Goal: Task Accomplishment & Management: Complete application form

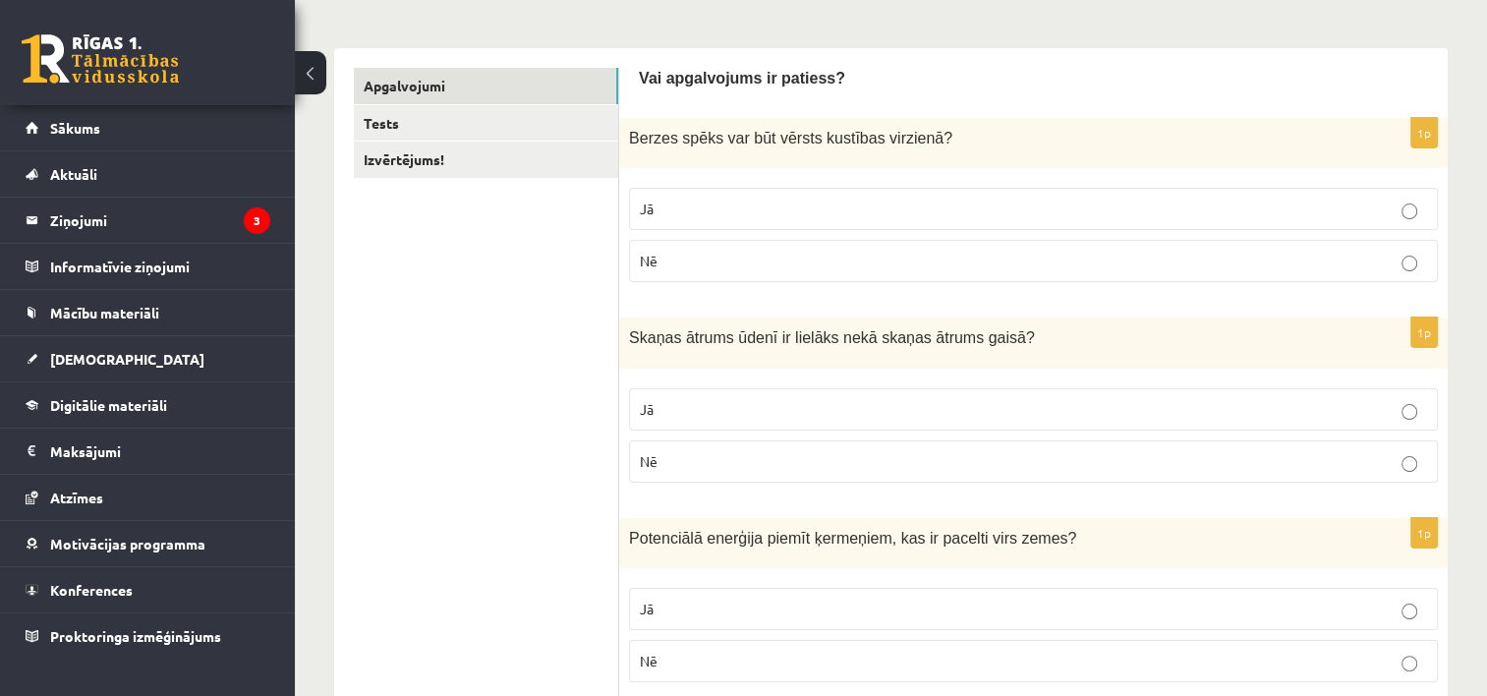
scroll to position [286, 0]
click at [827, 257] on p "Nē" at bounding box center [1033, 260] width 787 height 21
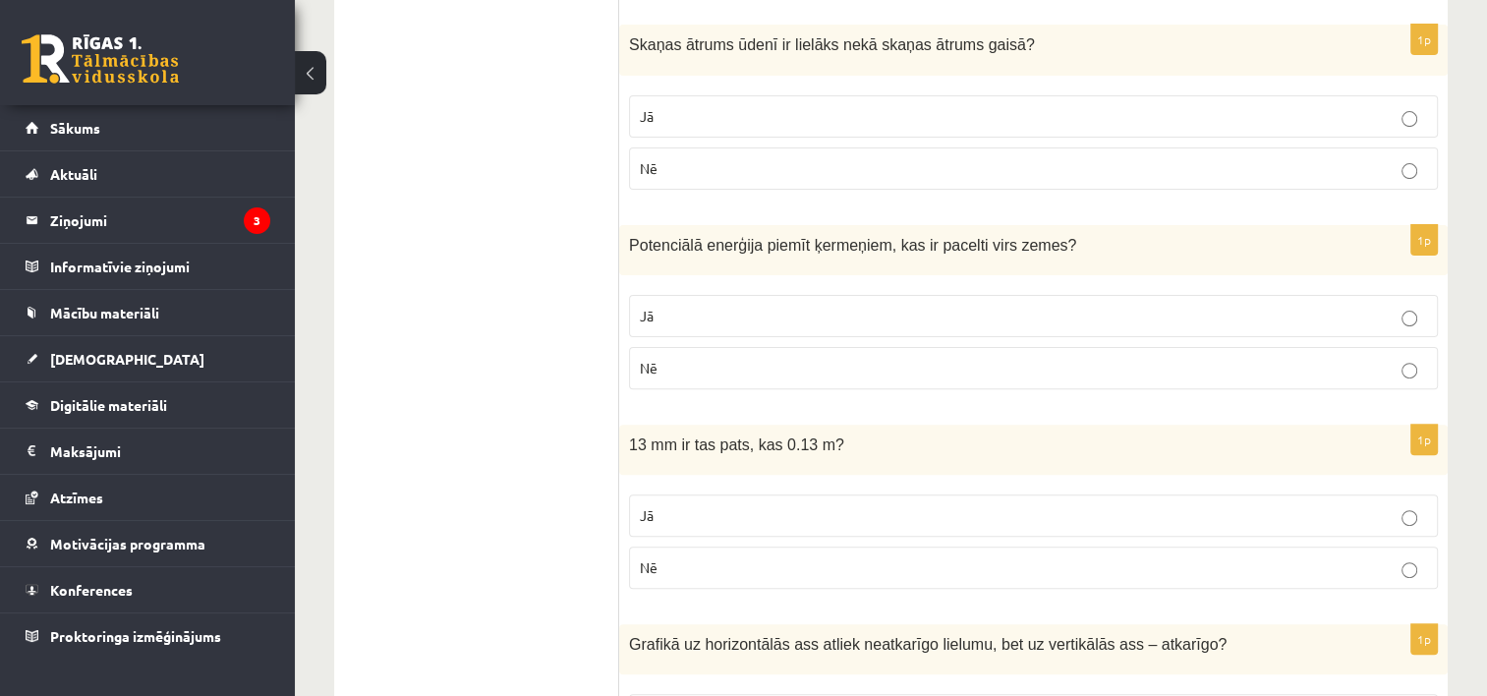
scroll to position [578, 0]
click at [829, 99] on label "Jā" at bounding box center [1033, 116] width 809 height 42
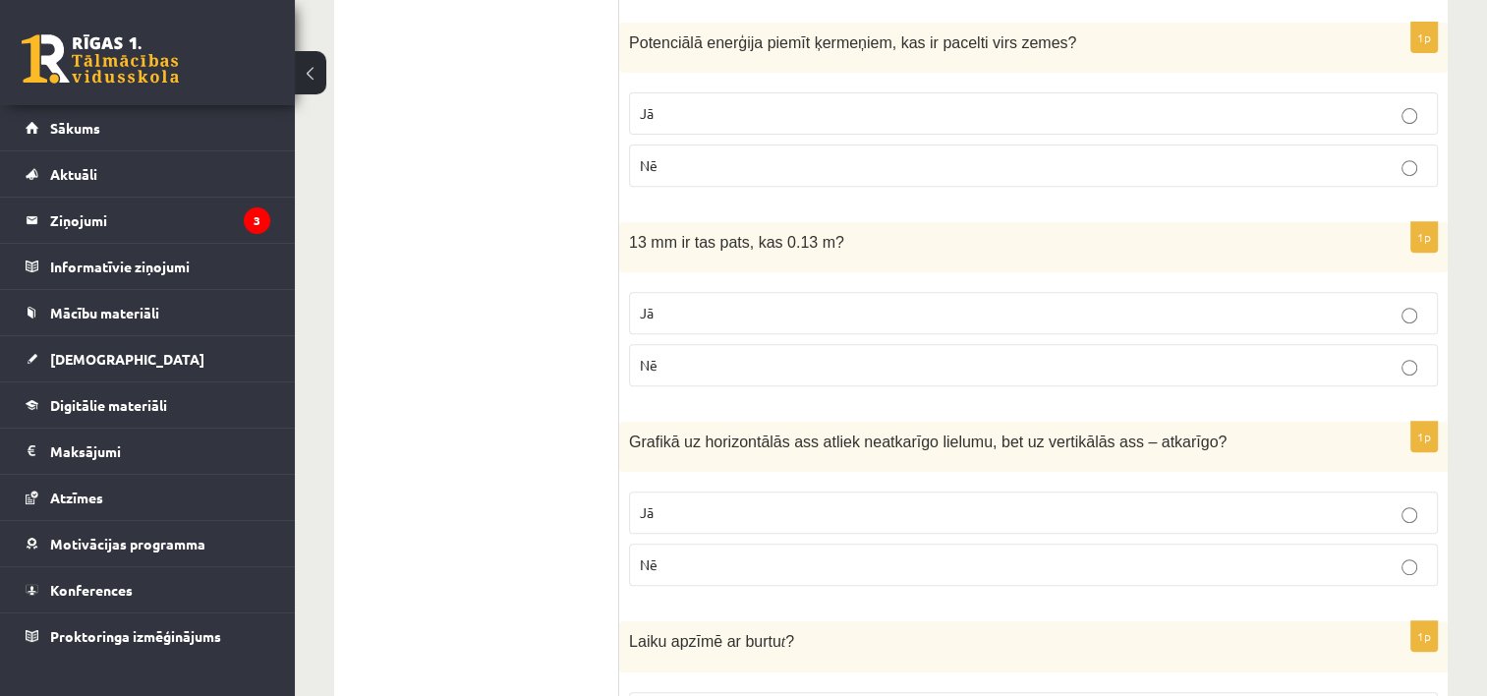
scroll to position [778, 0]
click at [837, 105] on p "Jā" at bounding box center [1033, 115] width 787 height 21
click at [860, 367] on p "Nē" at bounding box center [1033, 367] width 787 height 21
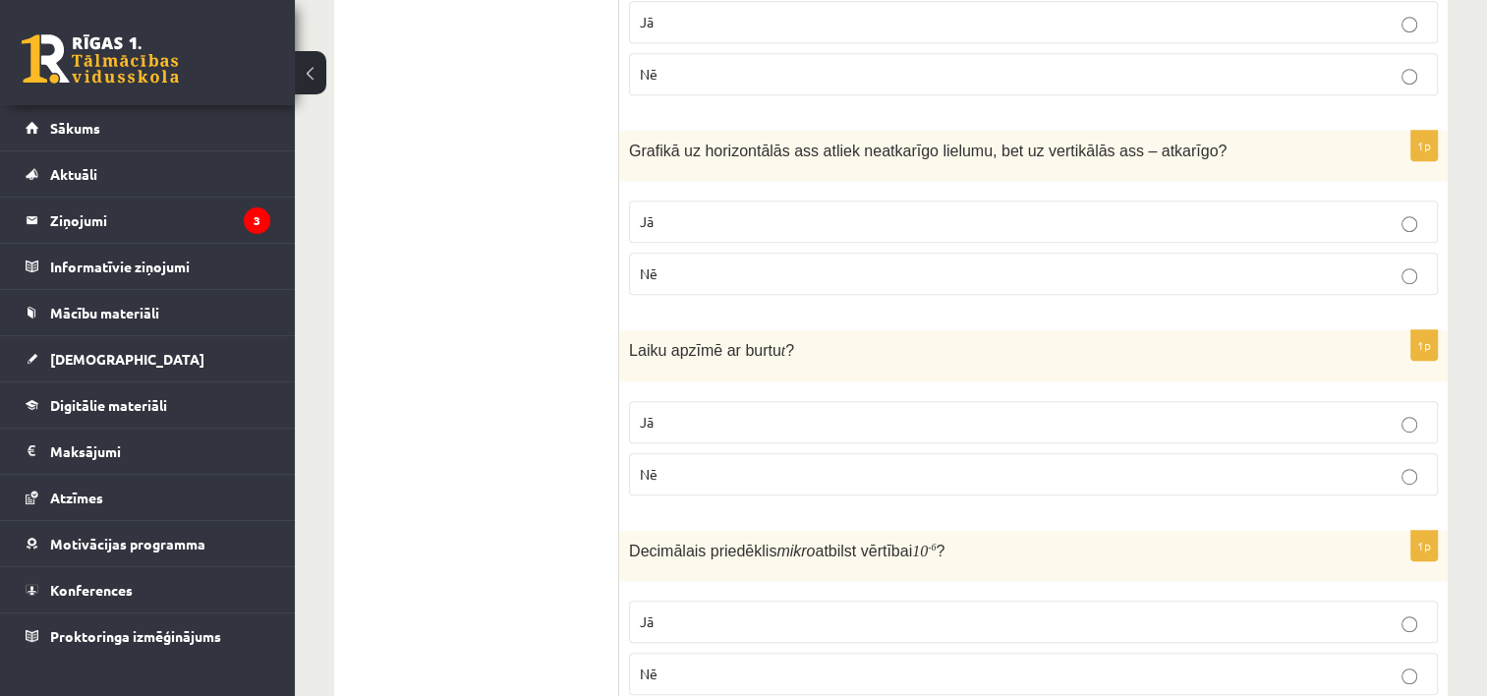
scroll to position [1069, 0]
click at [920, 224] on p "Jā" at bounding box center [1033, 223] width 787 height 21
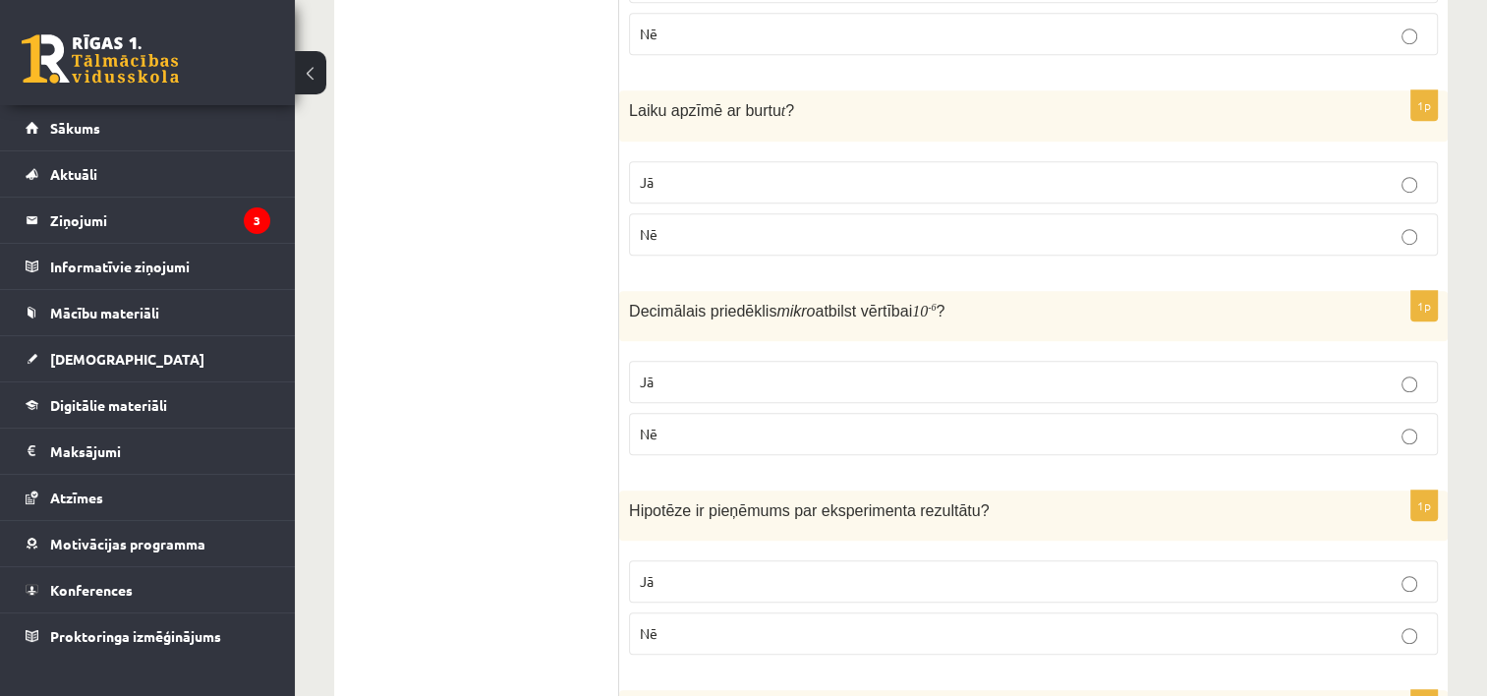
click at [898, 185] on p "Jā" at bounding box center [1033, 182] width 787 height 21
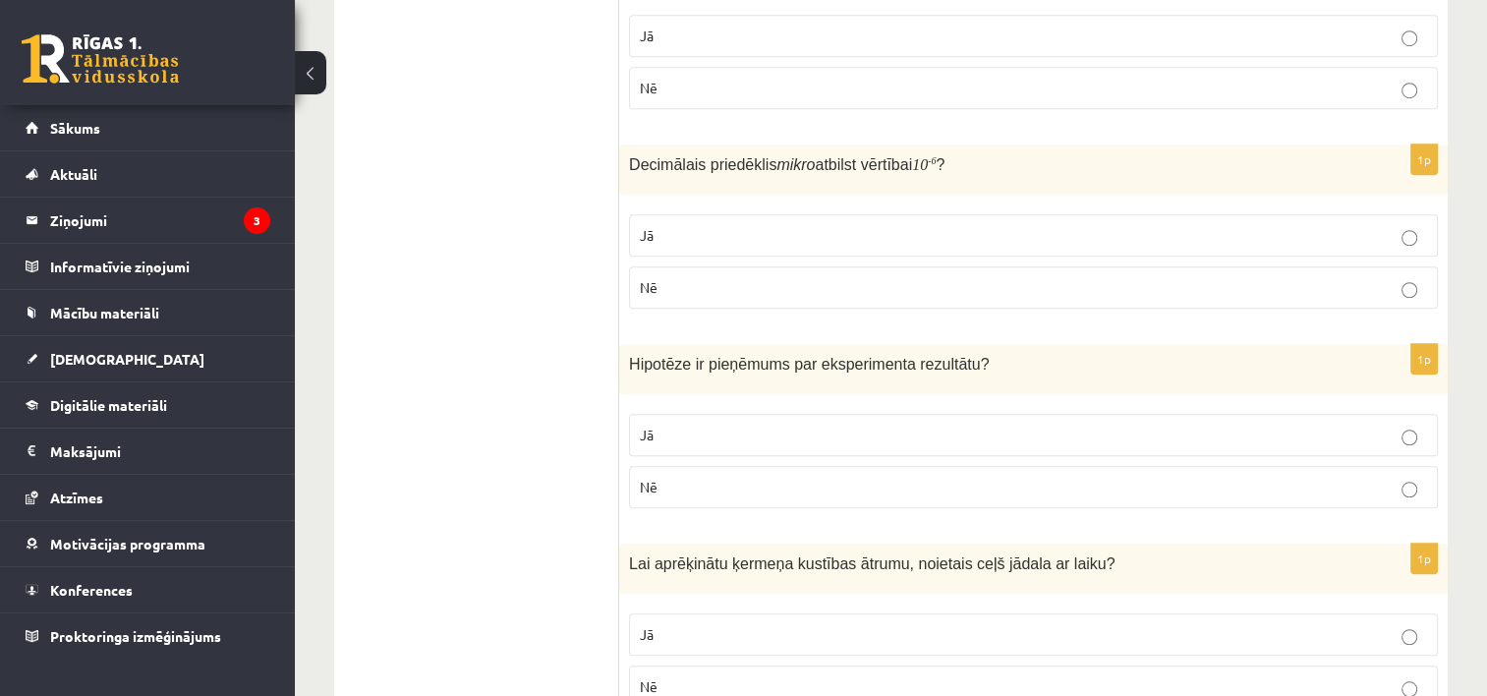
scroll to position [1454, 0]
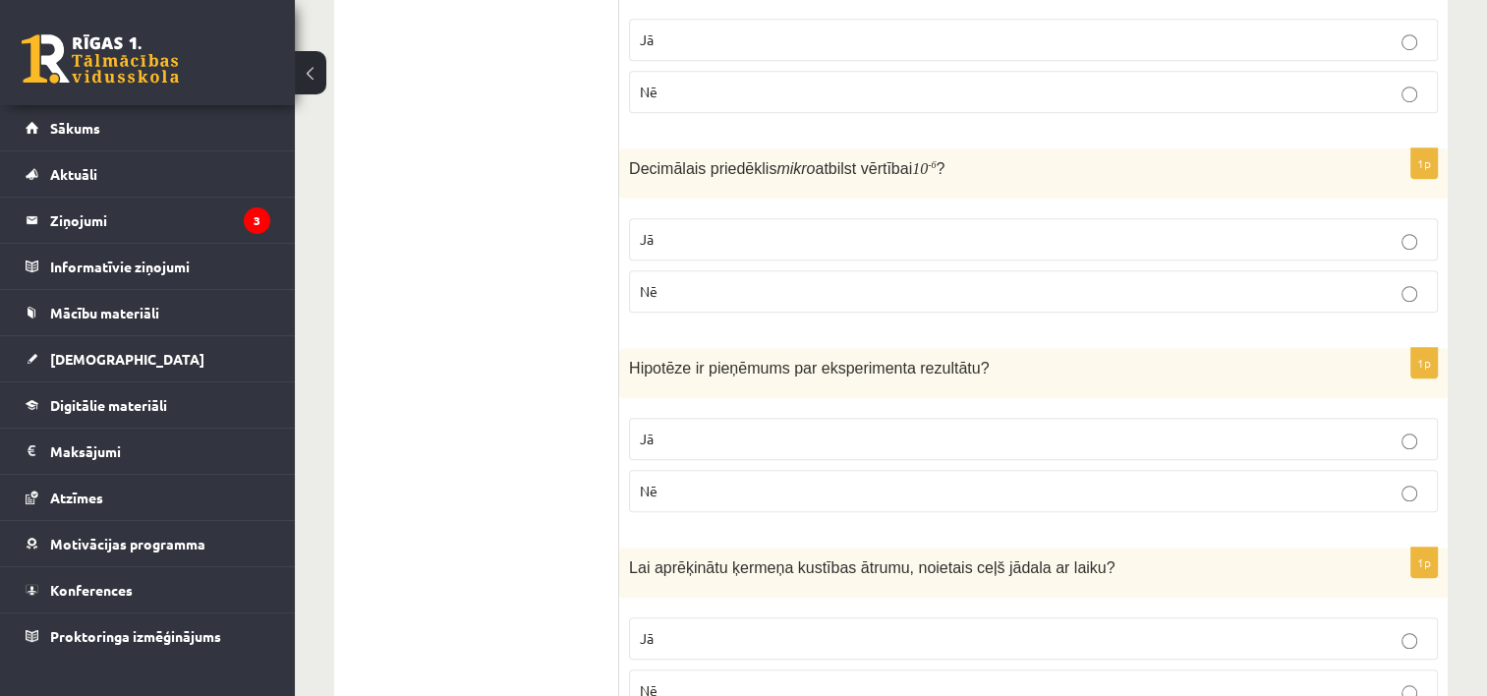
click at [812, 281] on p "Nē" at bounding box center [1033, 291] width 787 height 21
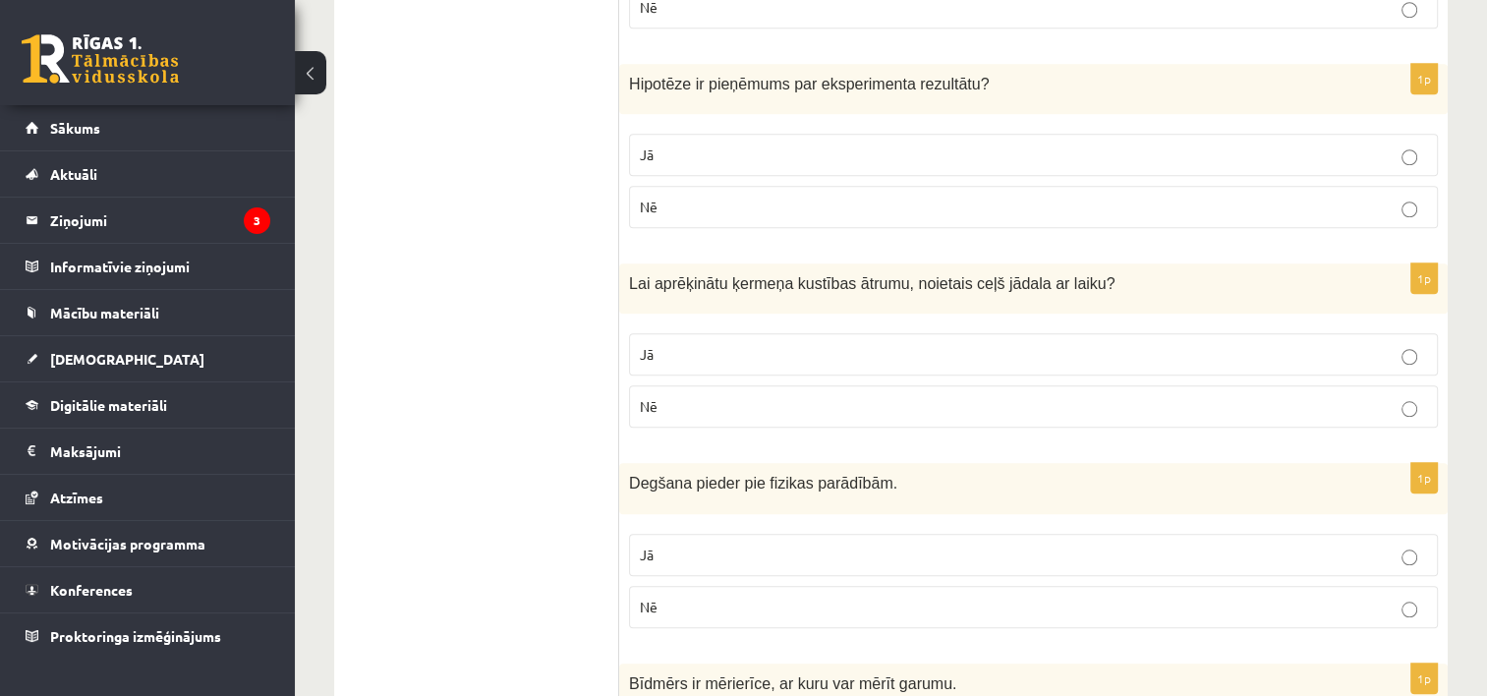
scroll to position [1738, 0]
click at [719, 610] on label "Nē" at bounding box center [1033, 607] width 809 height 42
click at [801, 344] on p "Jā" at bounding box center [1033, 354] width 787 height 21
click at [967, 147] on p "Jā" at bounding box center [1033, 154] width 787 height 21
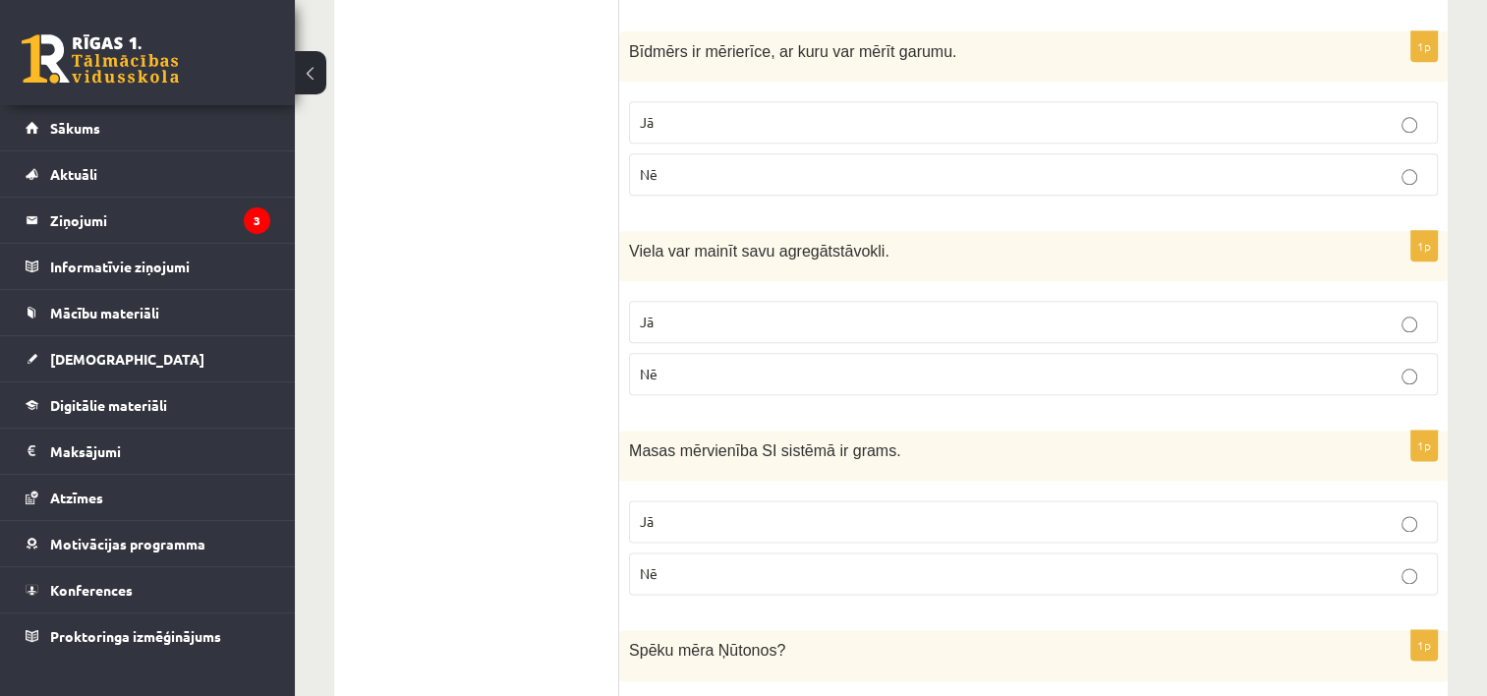
scroll to position [2371, 0]
click at [723, 327] on label "Jā" at bounding box center [1033, 321] width 809 height 42
click at [824, 111] on p "Jā" at bounding box center [1033, 121] width 787 height 21
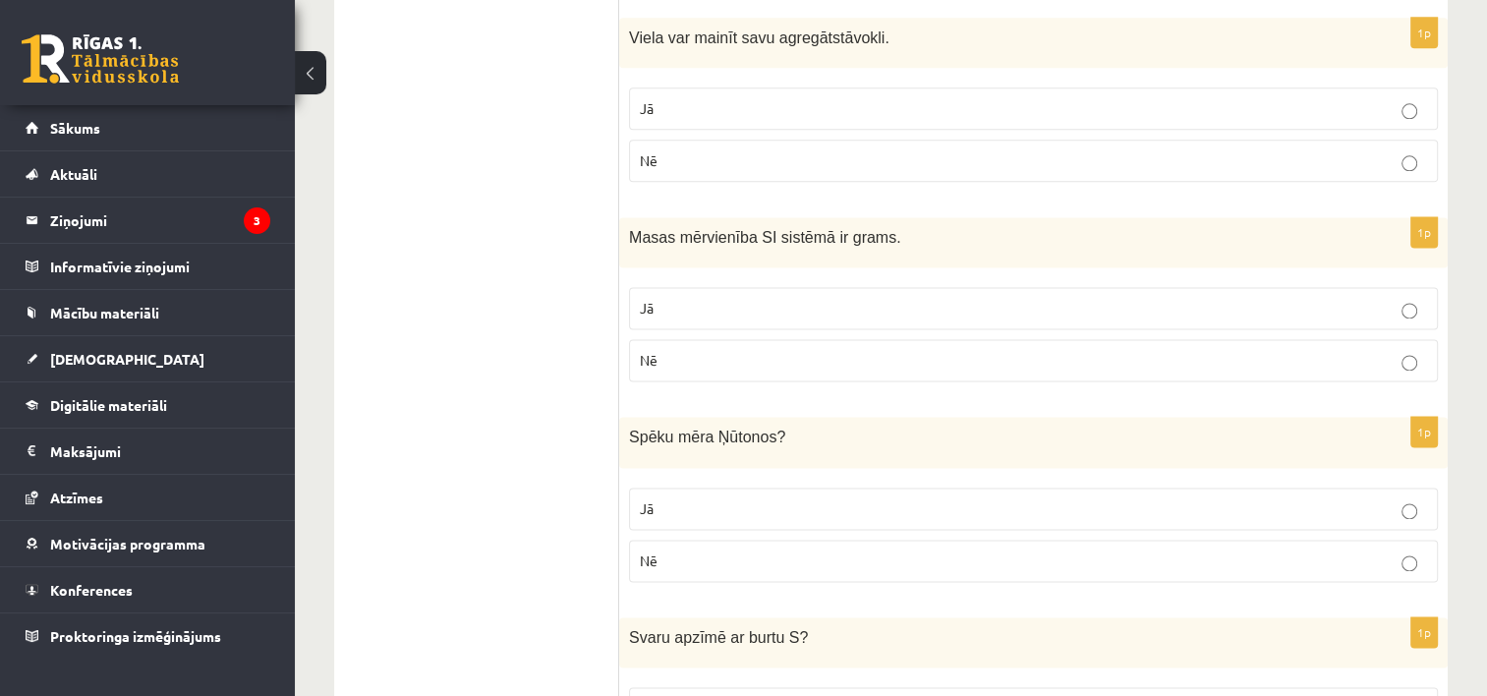
scroll to position [2592, 0]
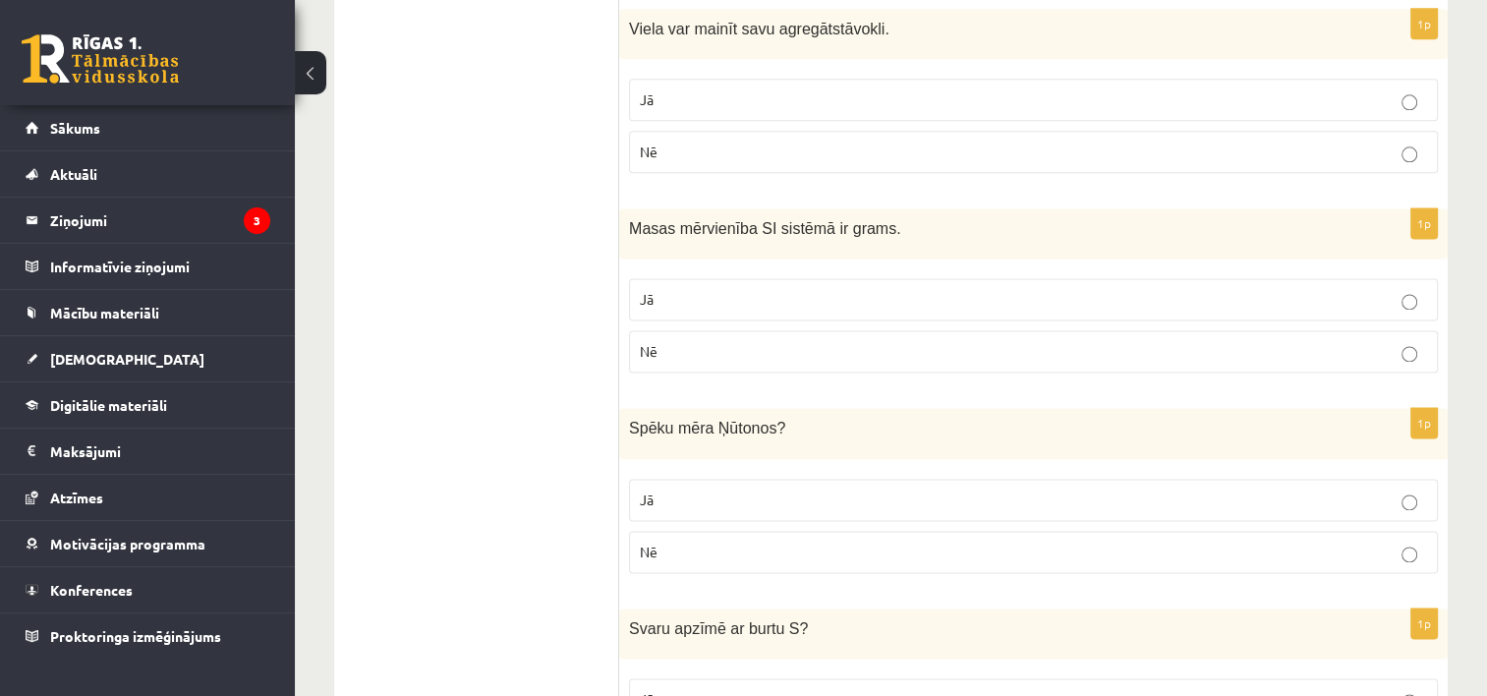
click at [826, 489] on p "Jā" at bounding box center [1033, 499] width 787 height 21
click at [746, 341] on p "Nē" at bounding box center [1033, 351] width 787 height 21
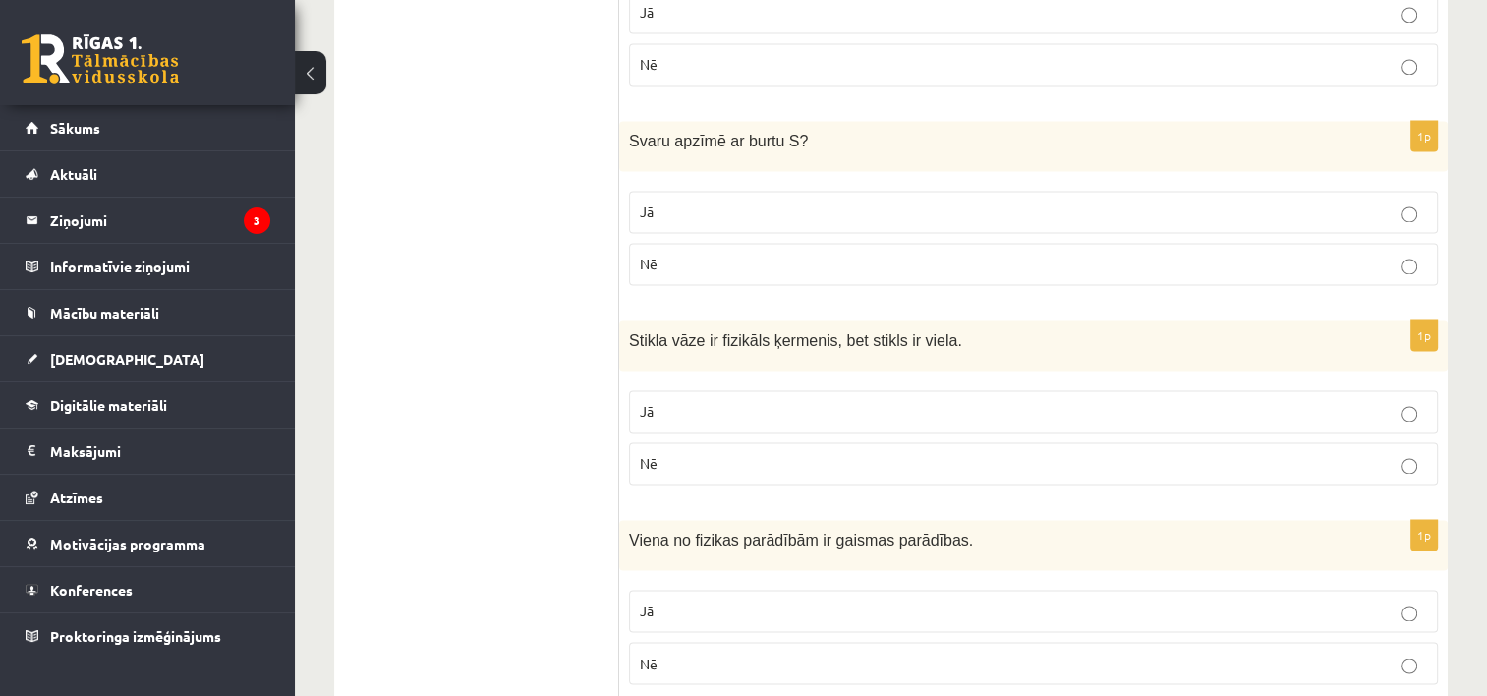
scroll to position [3083, 0]
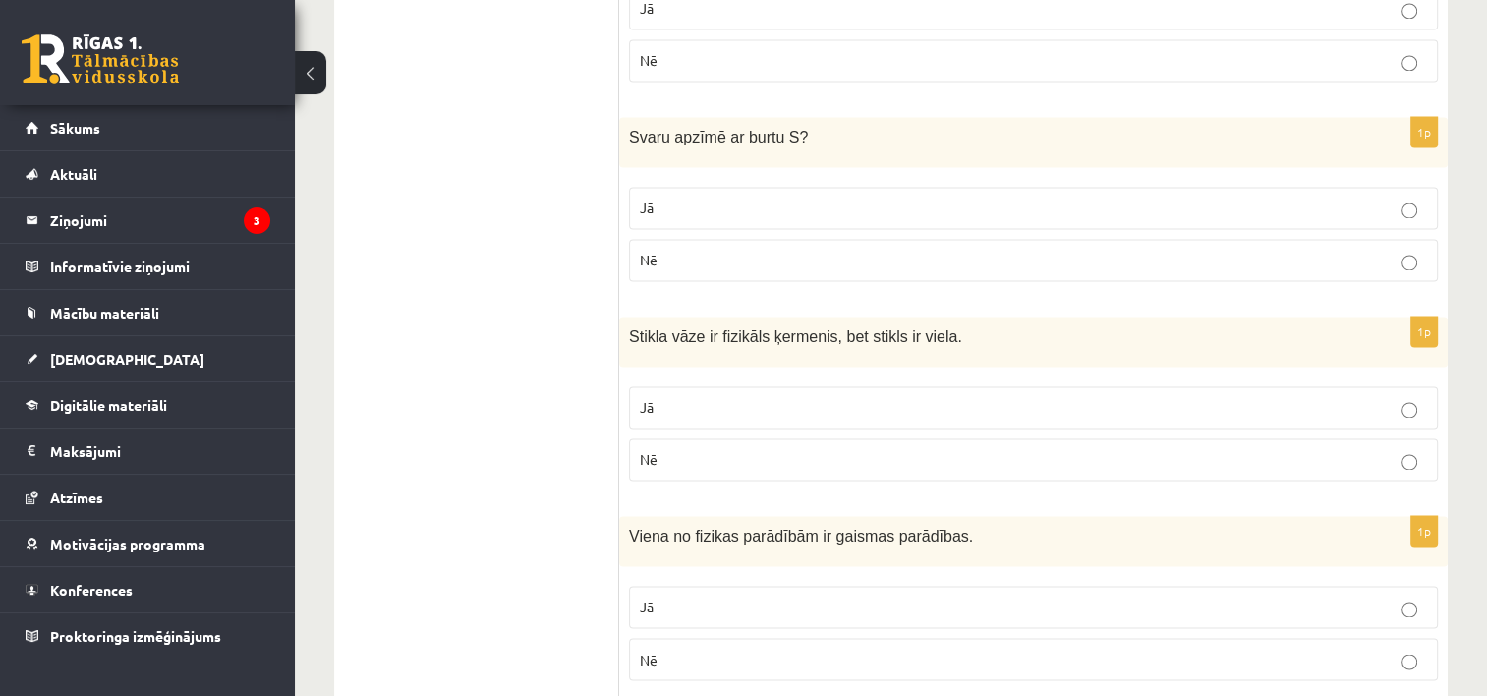
click at [695, 198] on p "Jā" at bounding box center [1033, 208] width 787 height 21
click at [687, 354] on div "1p Stikla vāze ir fizikāls ķermenis, bet stikls ir viela. Jā Nē" at bounding box center [1033, 406] width 829 height 180
click at [719, 449] on p "Nē" at bounding box center [1033, 459] width 787 height 21
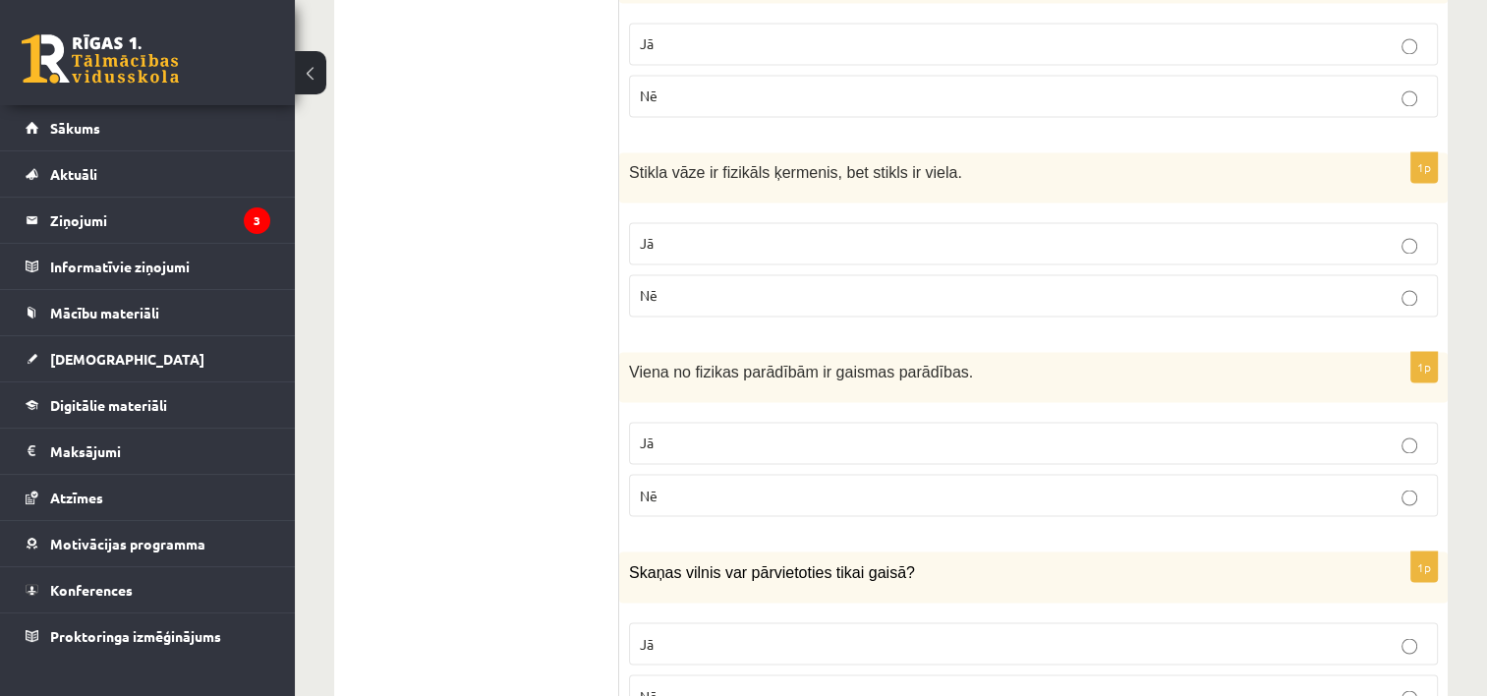
scroll to position [3243, 0]
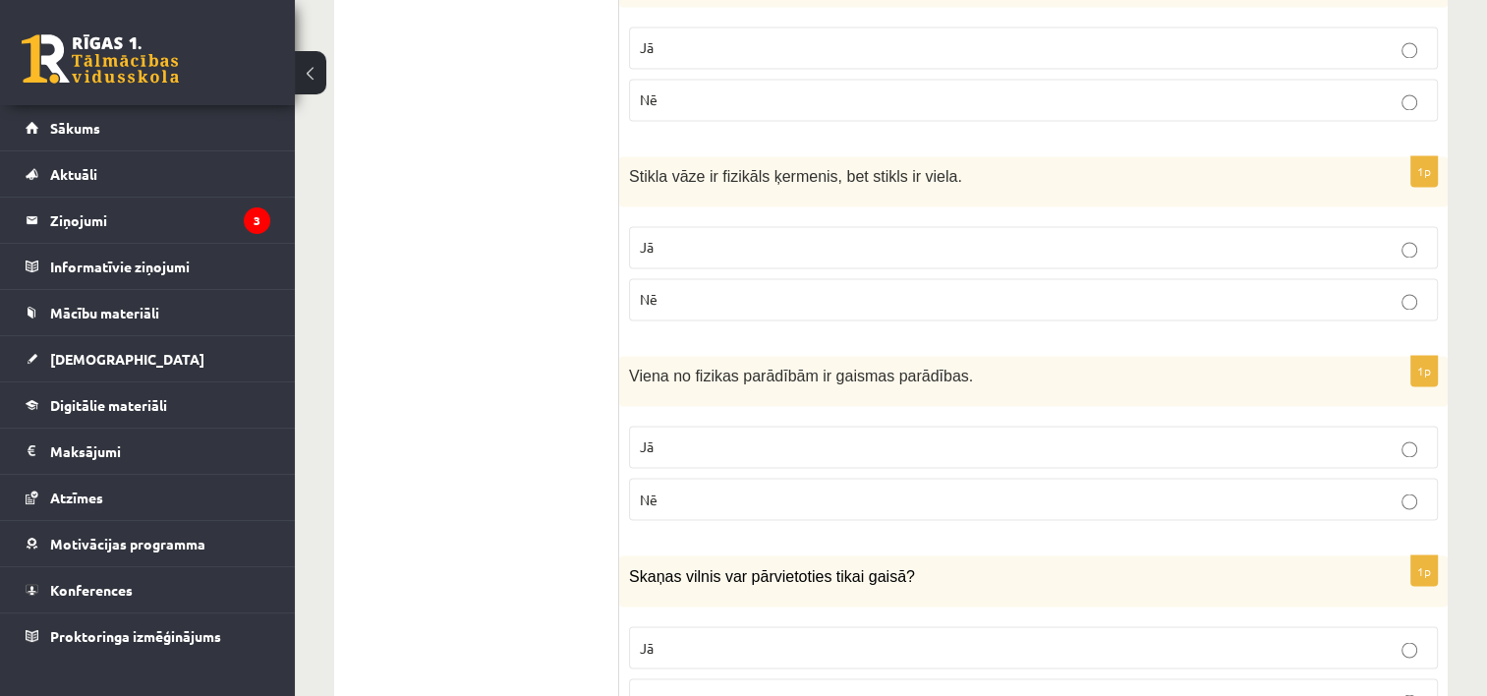
click at [715, 437] on p "Jā" at bounding box center [1033, 446] width 787 height 21
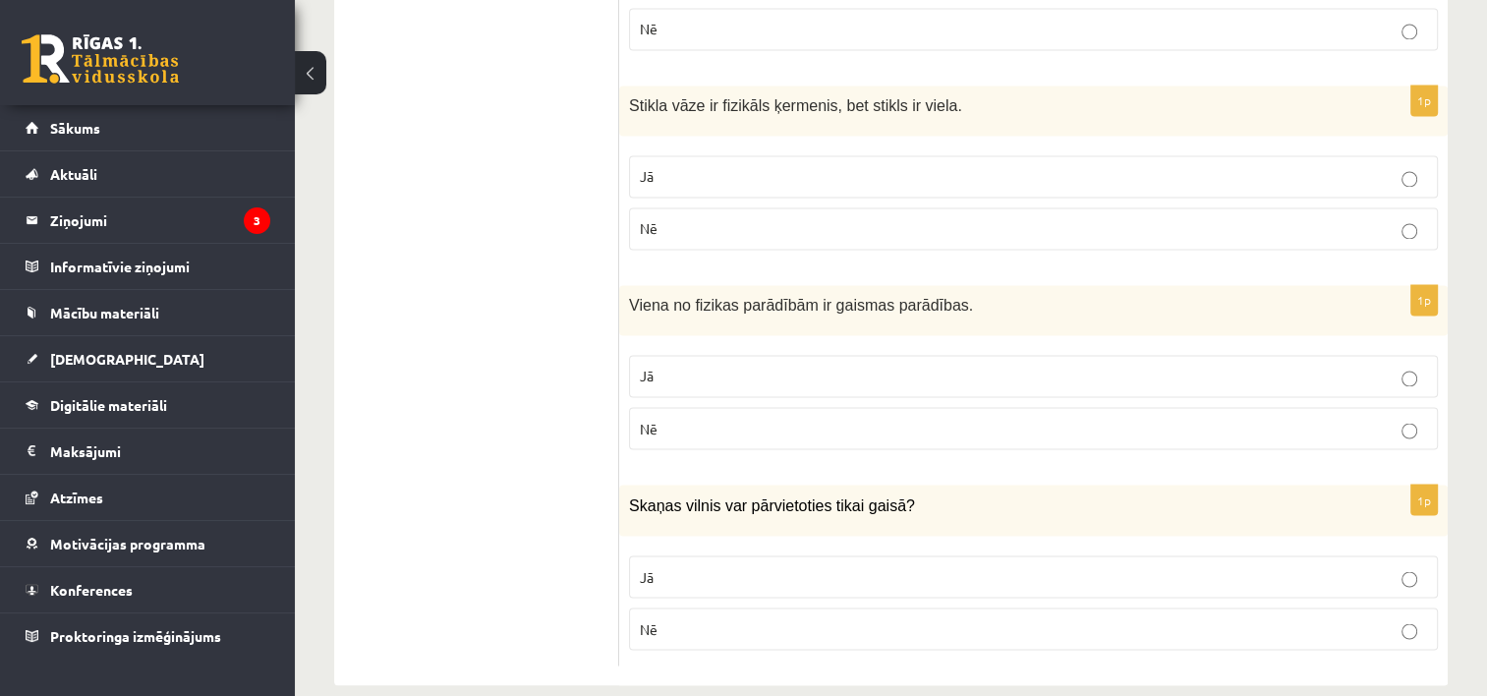
scroll to position [3326, 0]
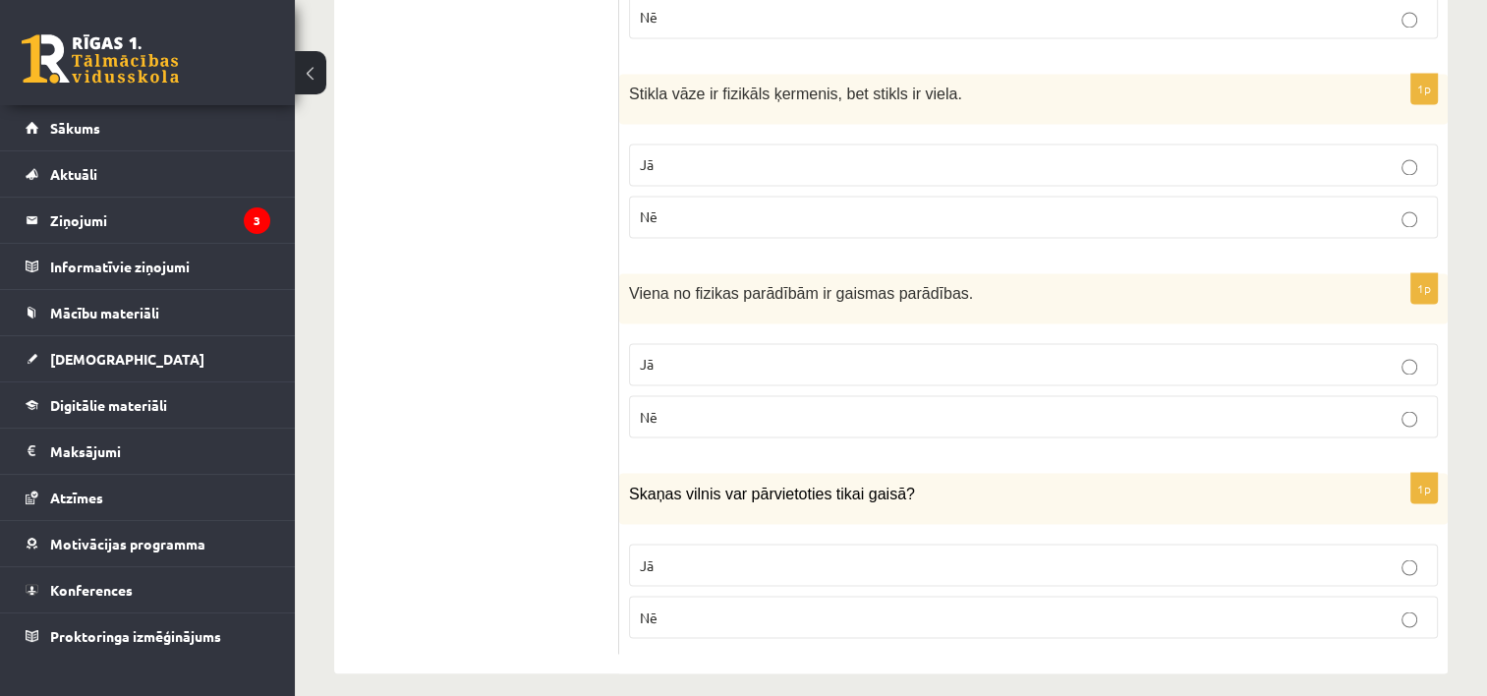
click at [756, 554] on p "Jā" at bounding box center [1033, 564] width 787 height 21
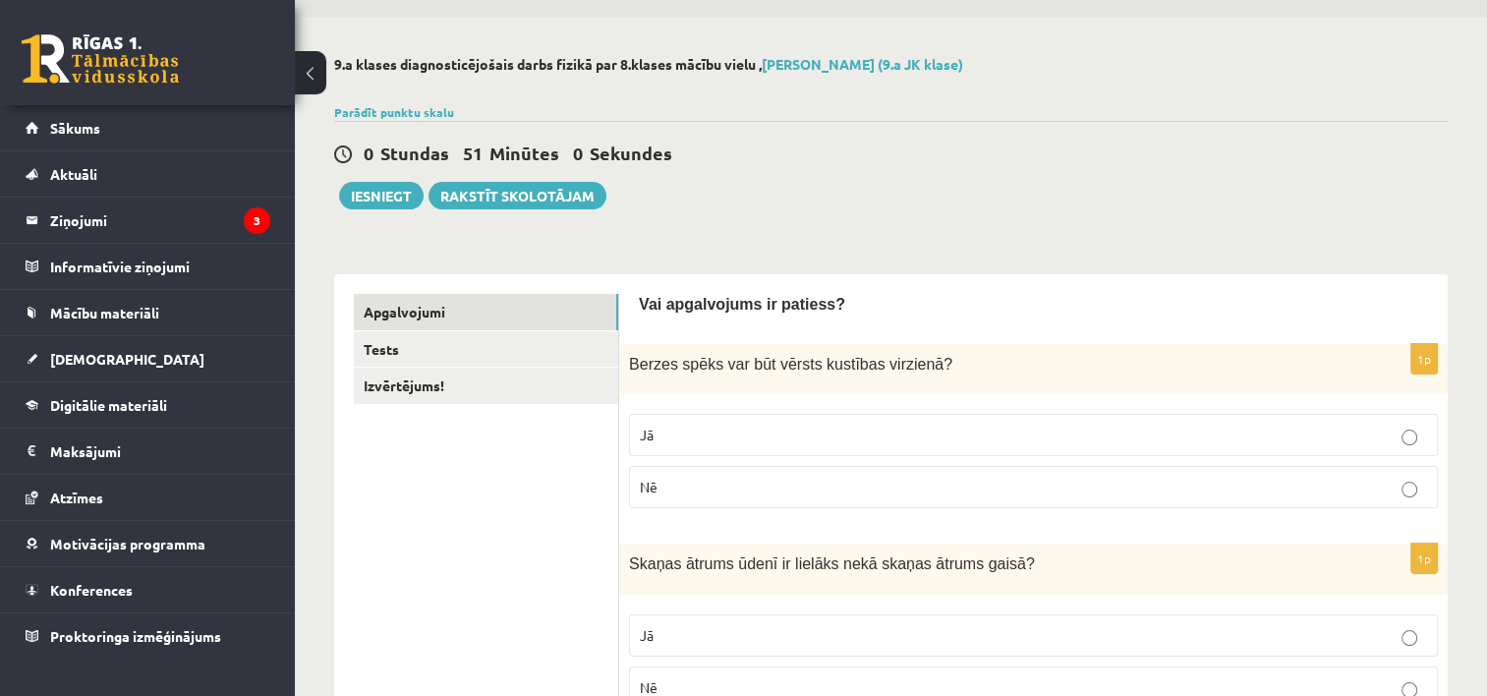
scroll to position [0, 0]
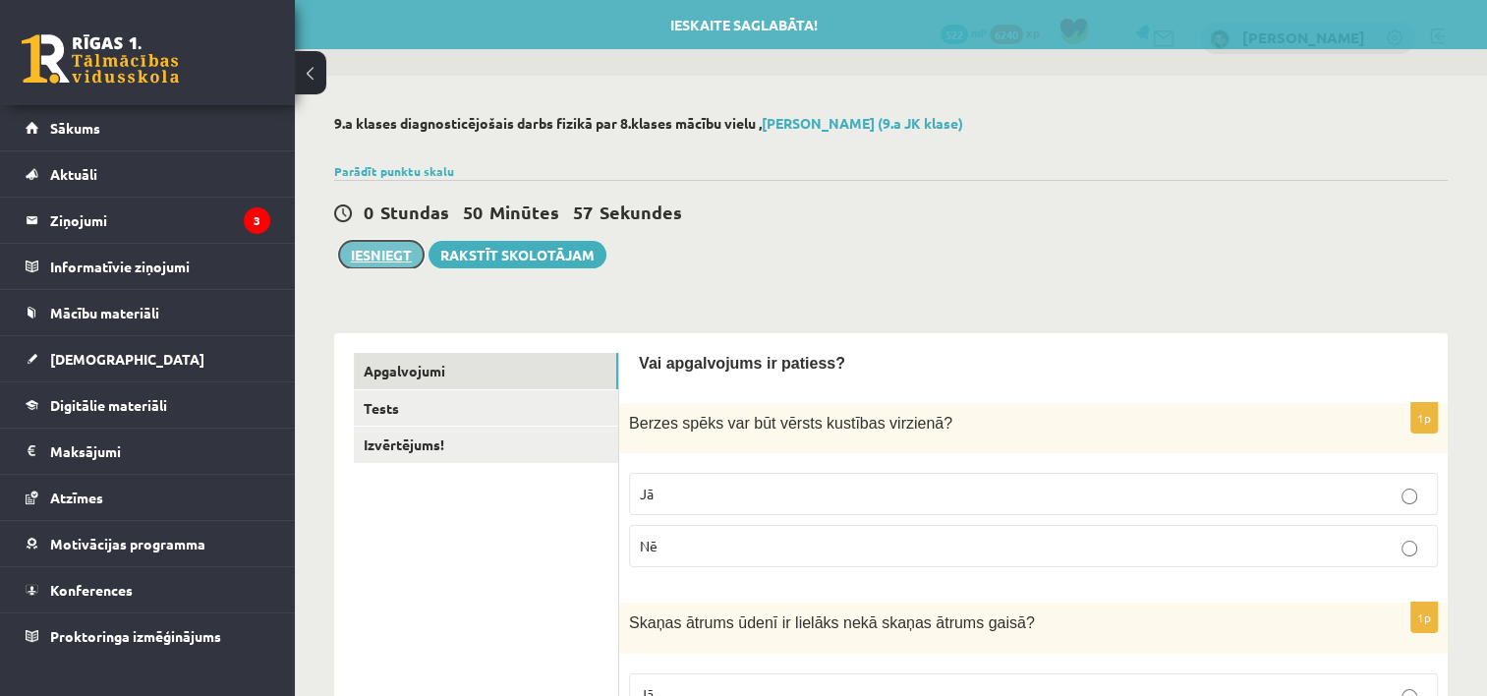
click at [358, 251] on button "Iesniegt" at bounding box center [381, 255] width 85 height 28
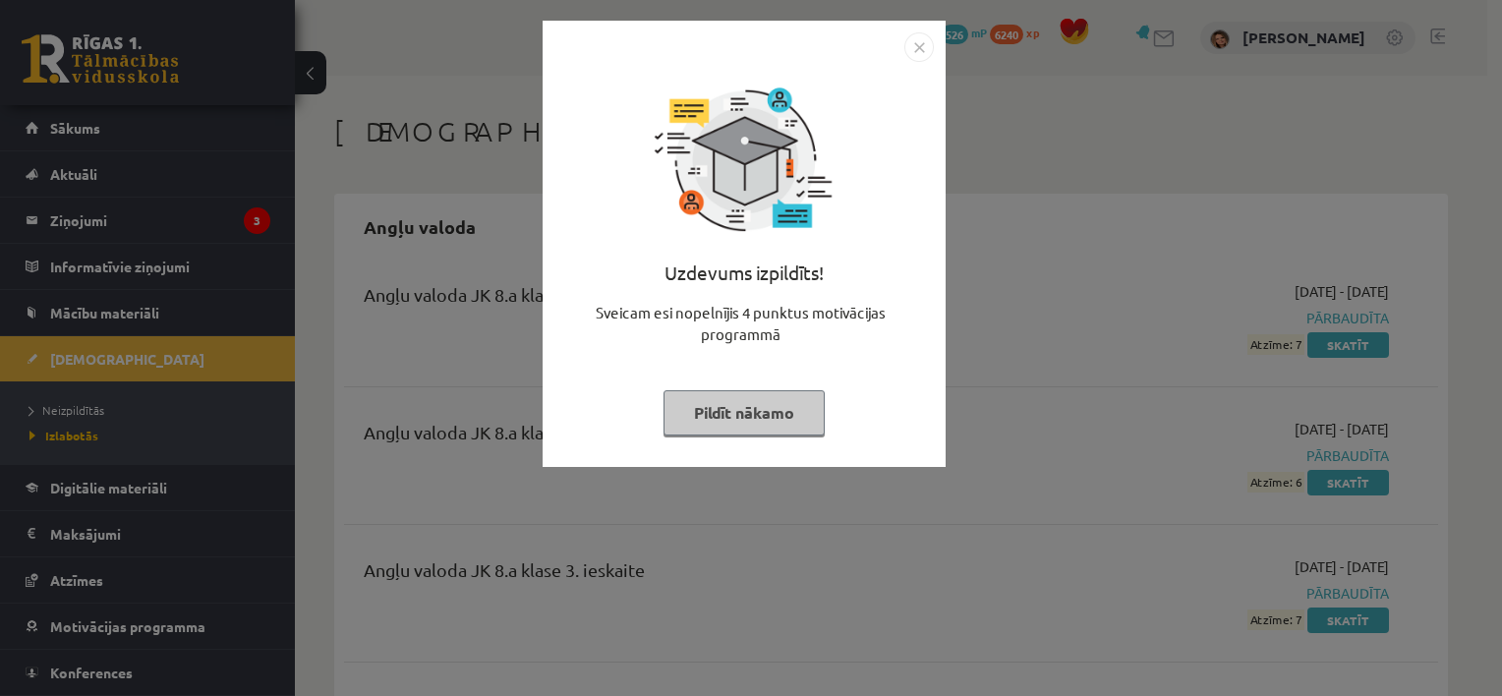
click at [928, 50] on img "Close" at bounding box center [918, 46] width 29 height 29
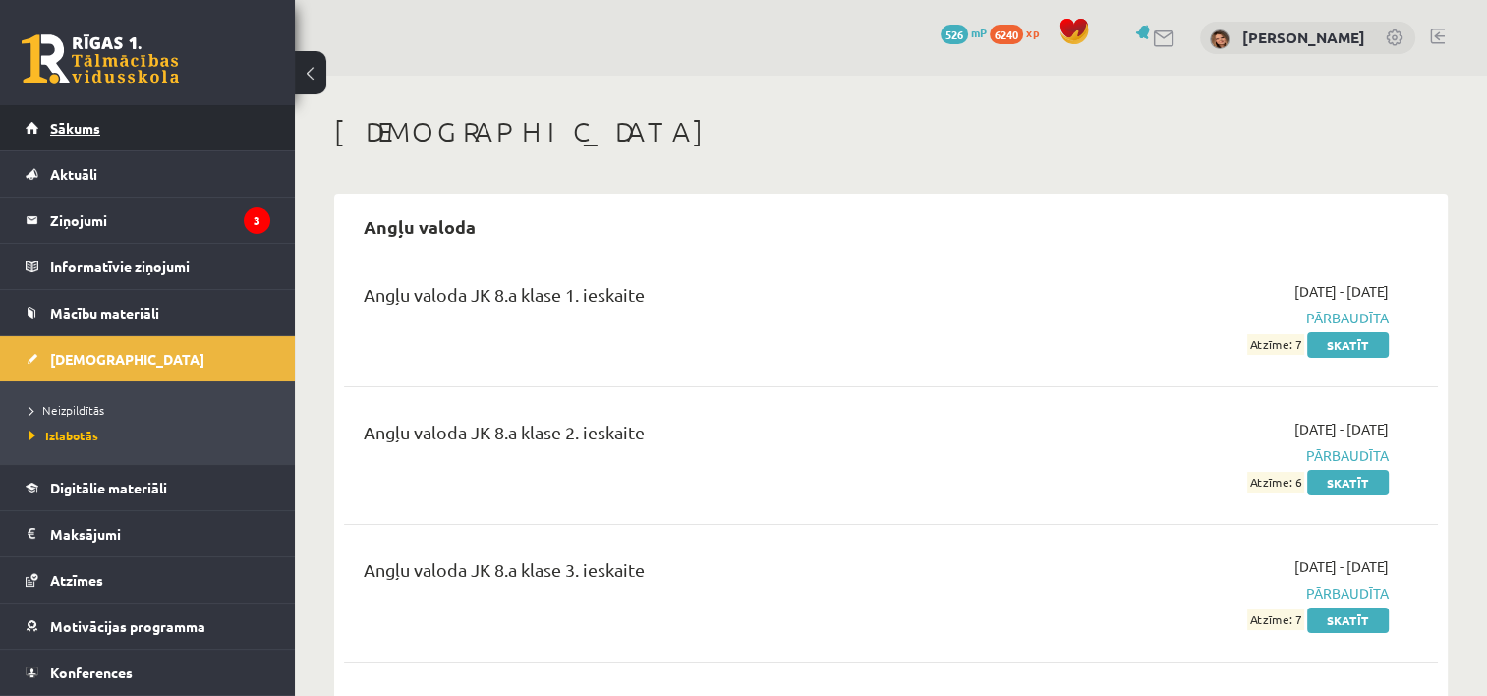
click at [193, 129] on link "Sākums" at bounding box center [148, 127] width 245 height 45
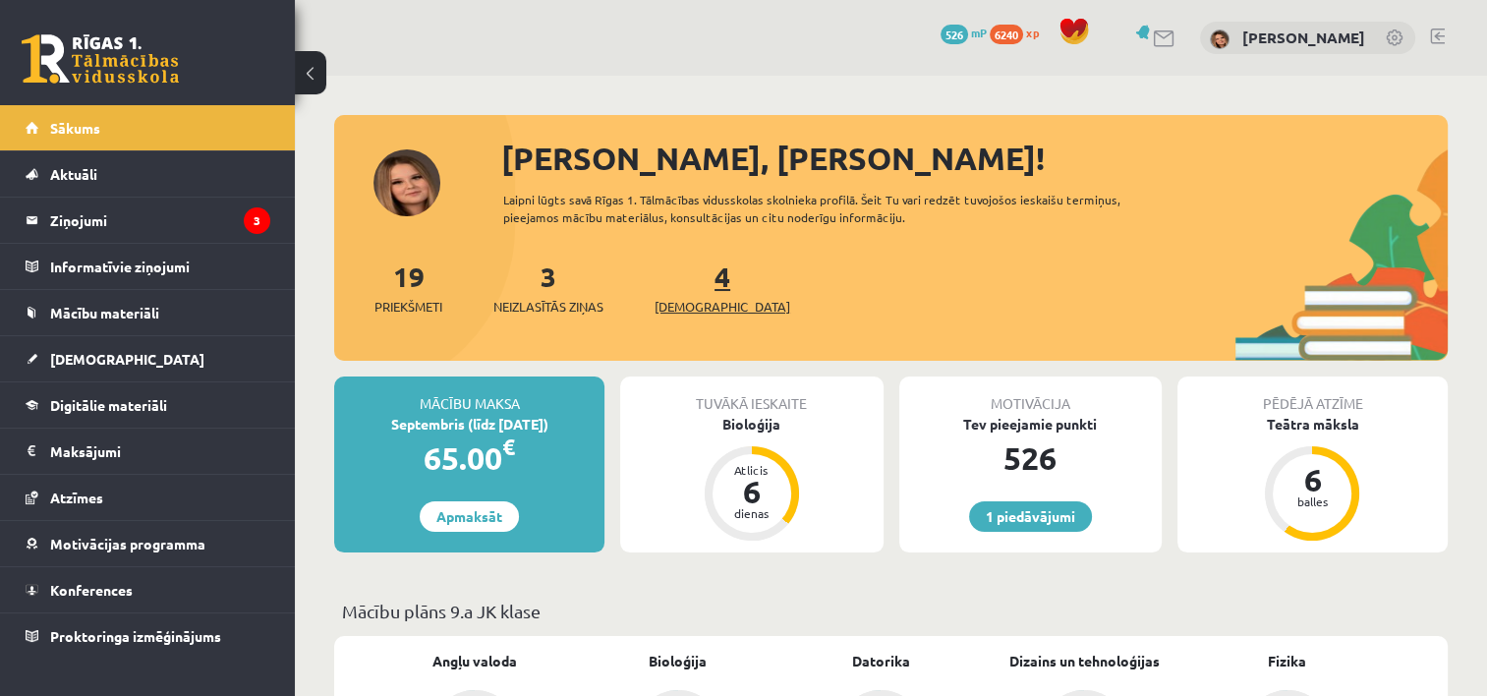
click at [696, 314] on span "[DEMOGRAPHIC_DATA]" at bounding box center [723, 307] width 136 height 20
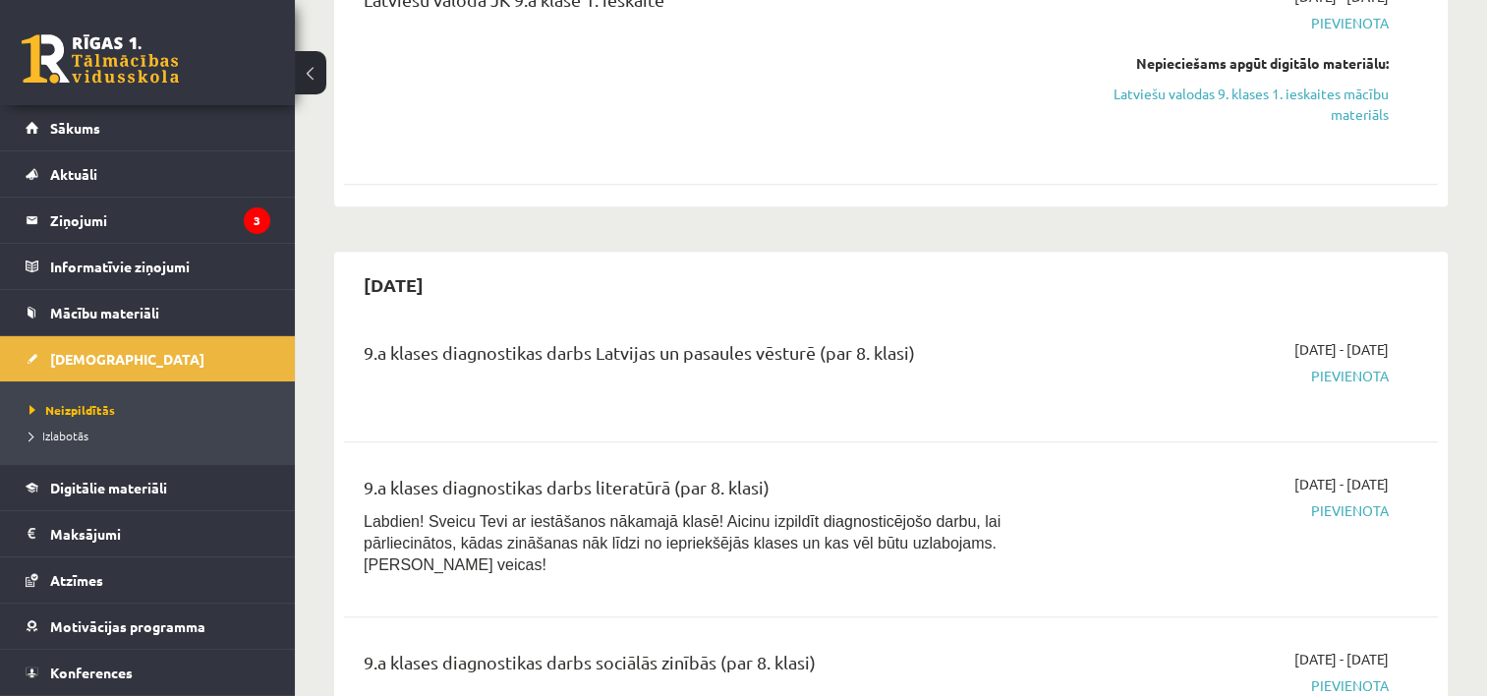
scroll to position [1039, 0]
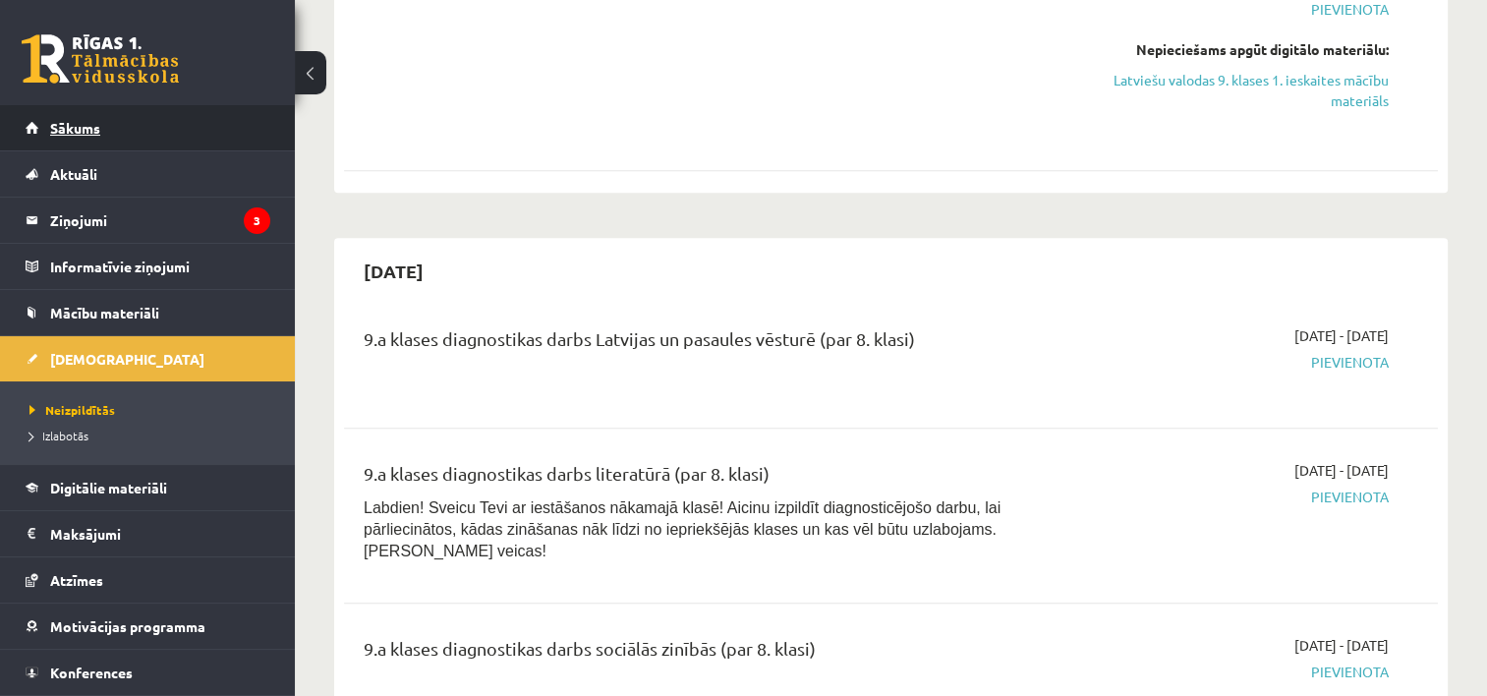
click at [175, 112] on link "Sākums" at bounding box center [148, 127] width 245 height 45
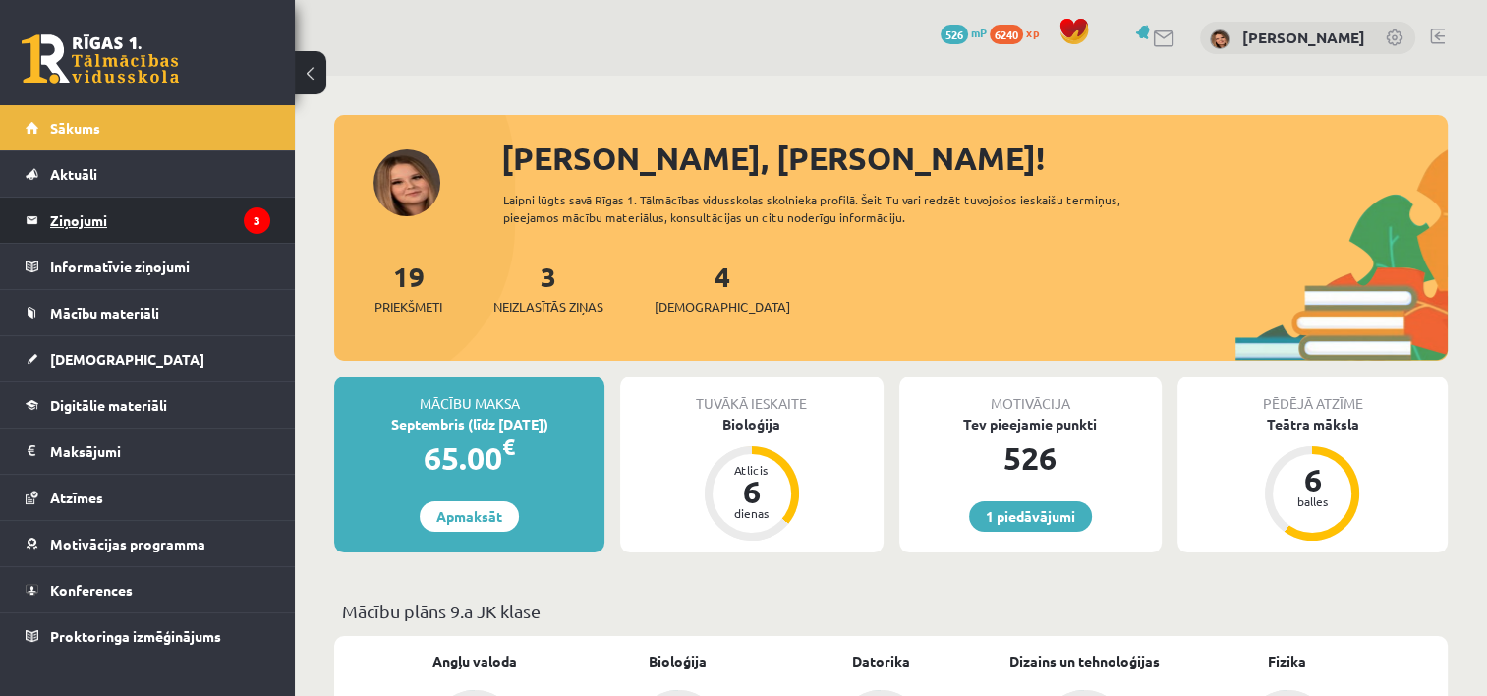
click at [161, 228] on legend "Ziņojumi 3" at bounding box center [160, 220] width 220 height 45
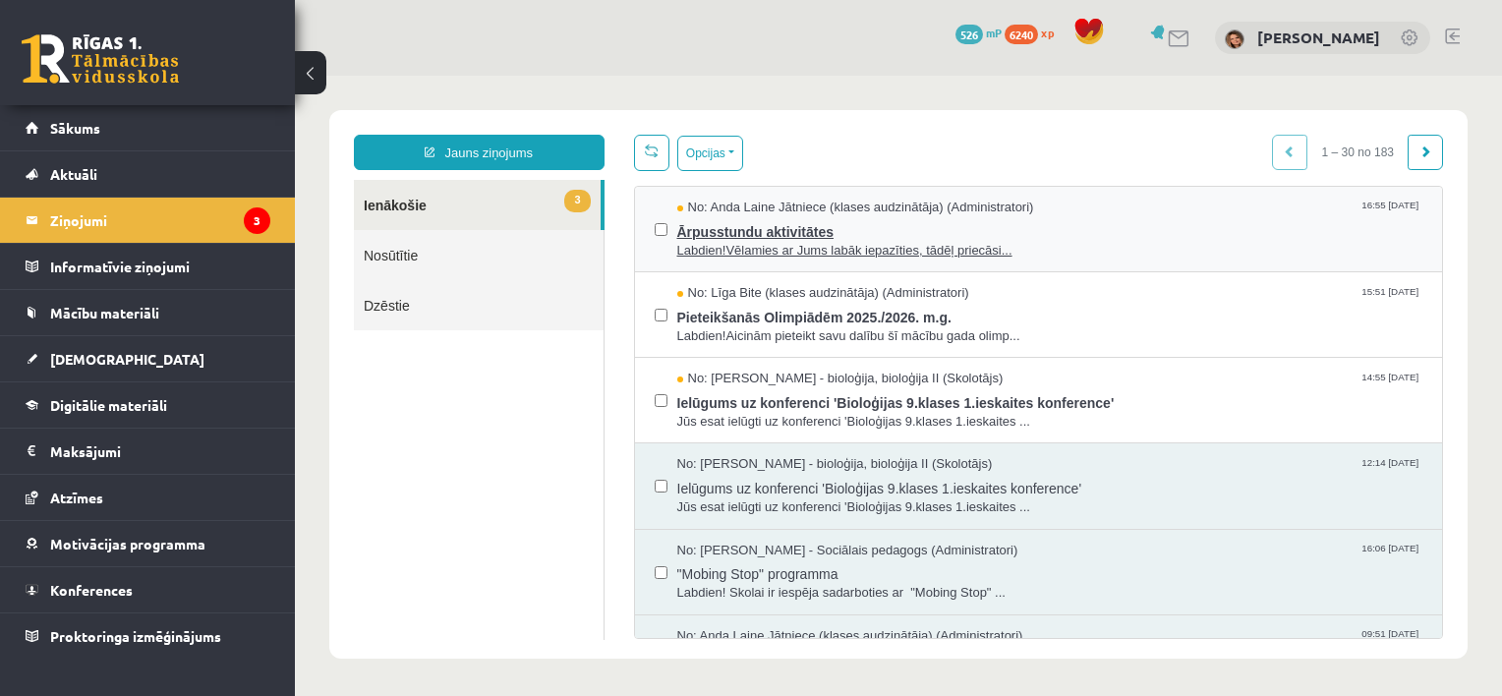
click at [809, 211] on span "No: Anda Laine Jātniece (klases audzinātāja) (Administratori)" at bounding box center [855, 208] width 357 height 19
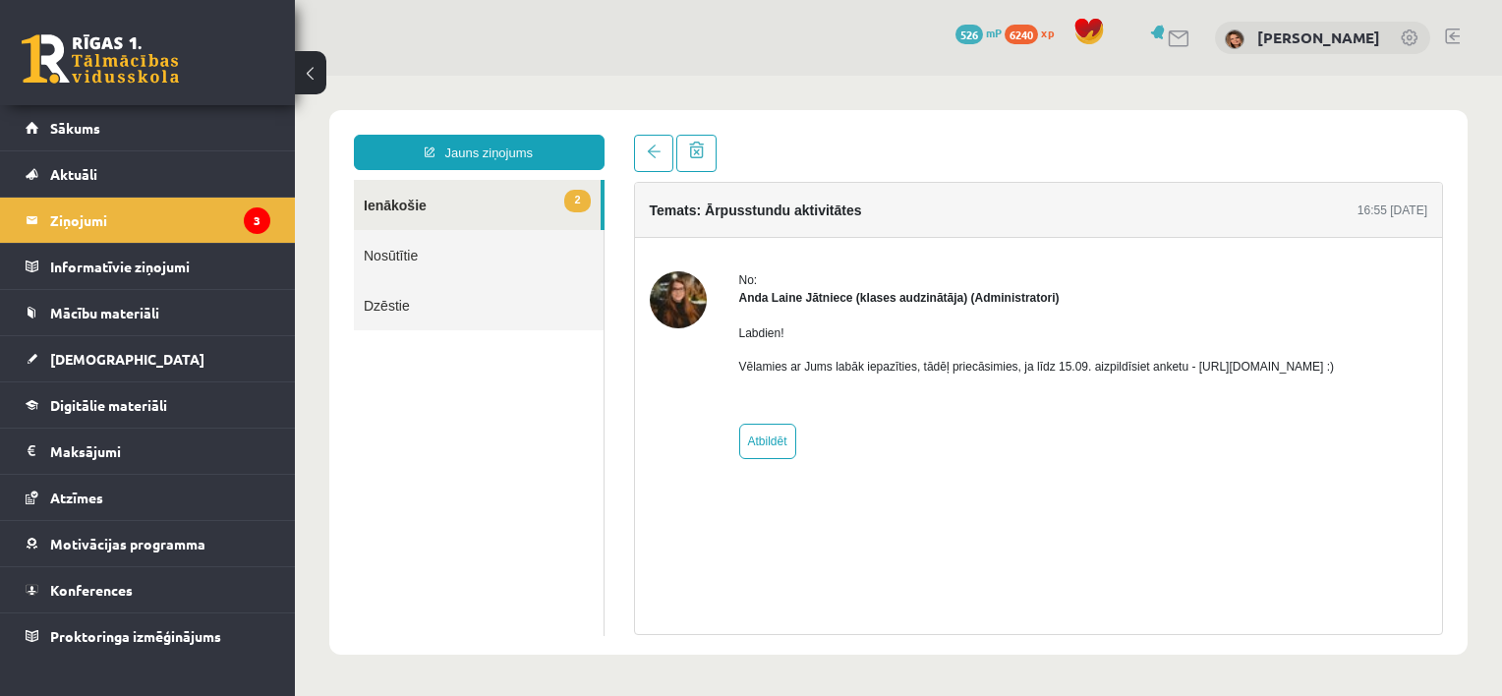
click at [423, 201] on link "2 Ienākošie" at bounding box center [477, 205] width 247 height 50
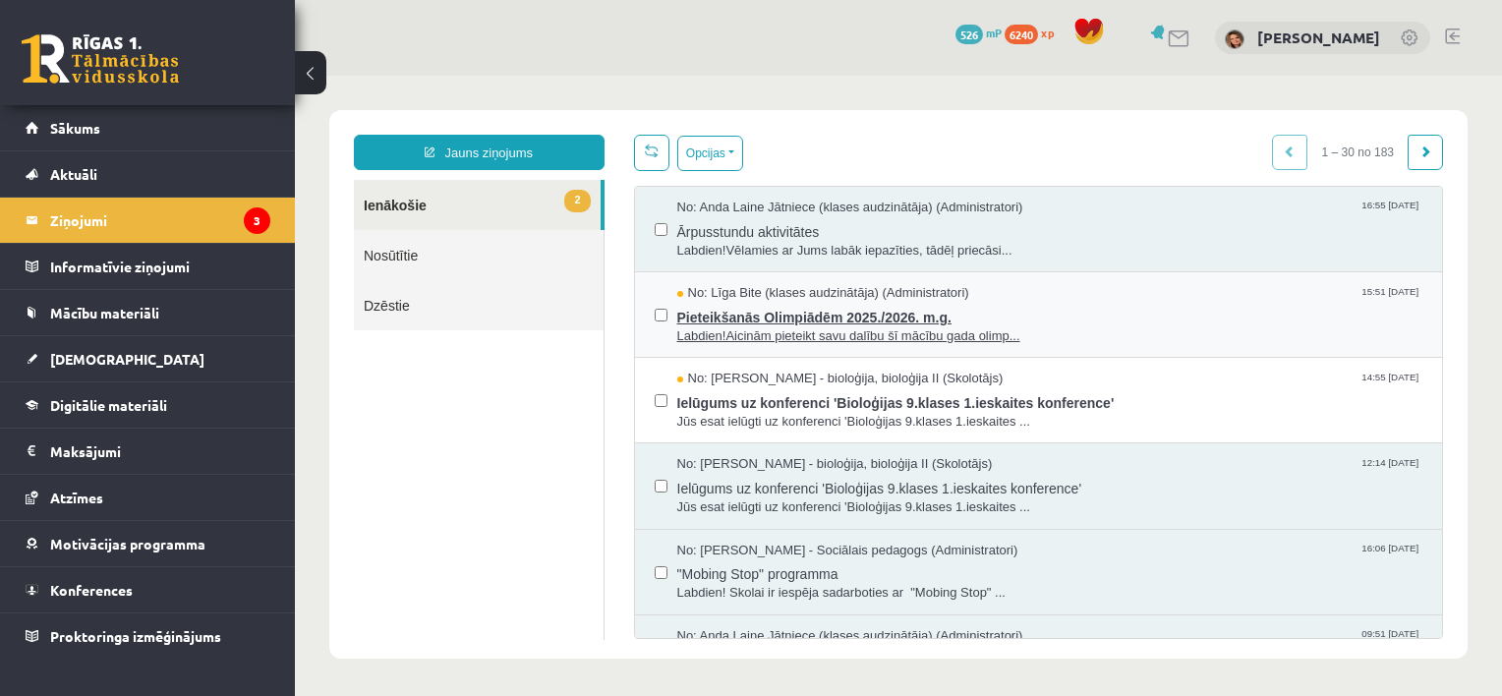
click at [694, 340] on span "Labdien!Aicinām pieteikt savu dalību šī mācību gada olimp..." at bounding box center [1050, 336] width 746 height 19
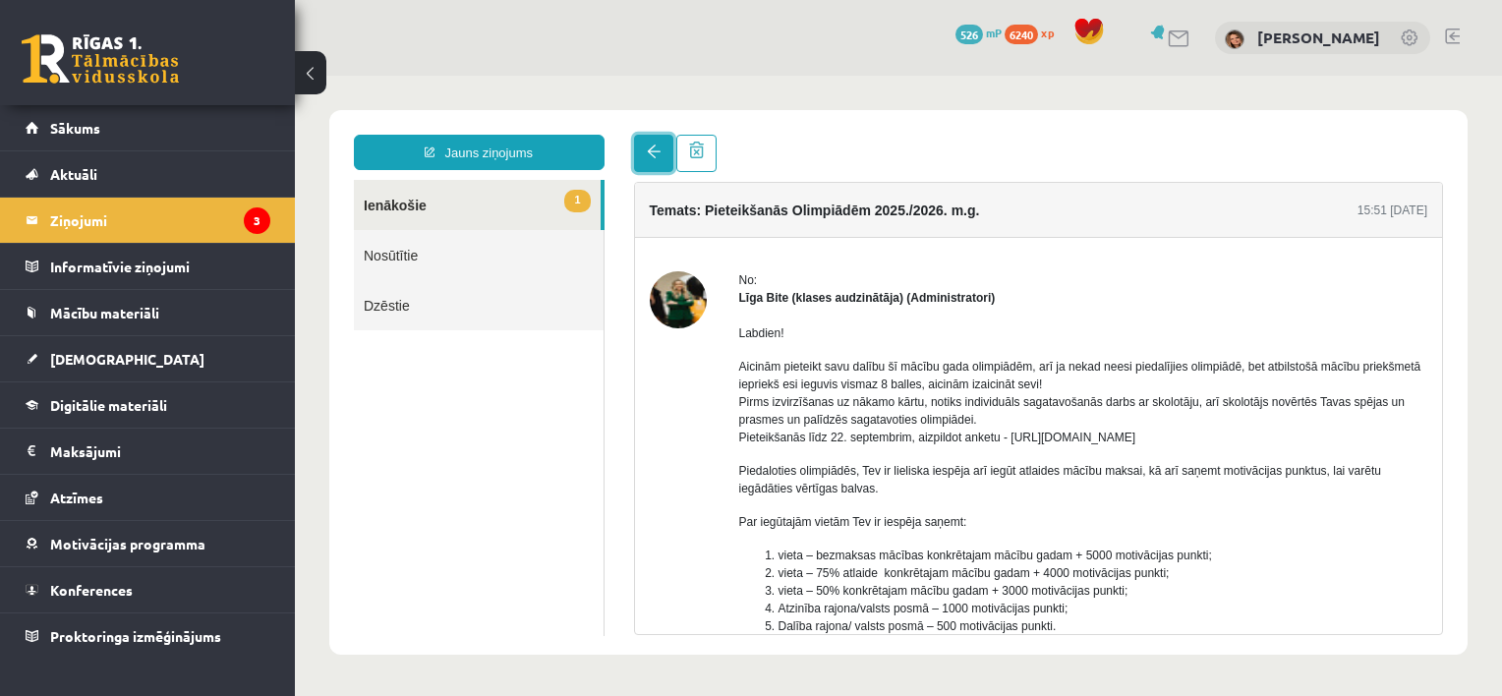
click at [653, 155] on span at bounding box center [654, 151] width 14 height 14
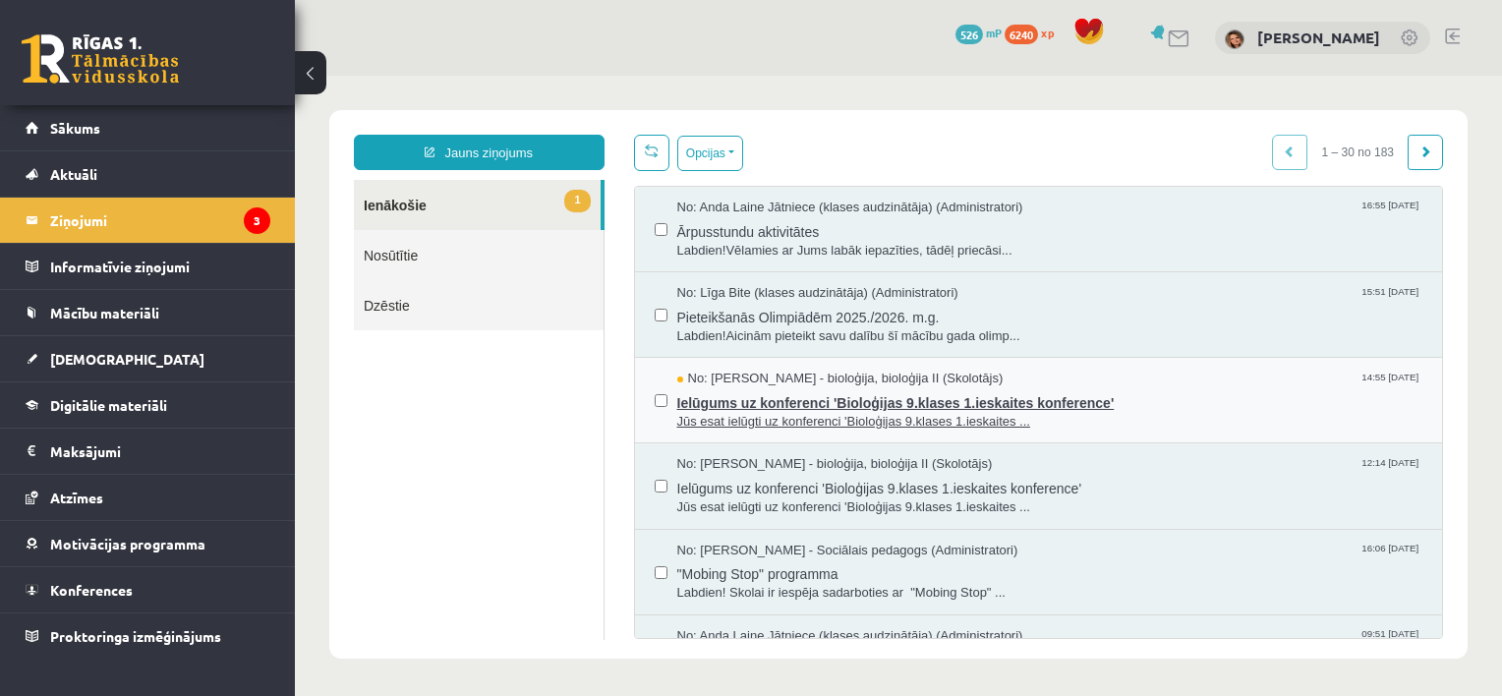
click at [798, 403] on span "Ielūgums uz konferenci 'Bioloģijas 9.klases 1.ieskaites konference'" at bounding box center [1050, 400] width 746 height 25
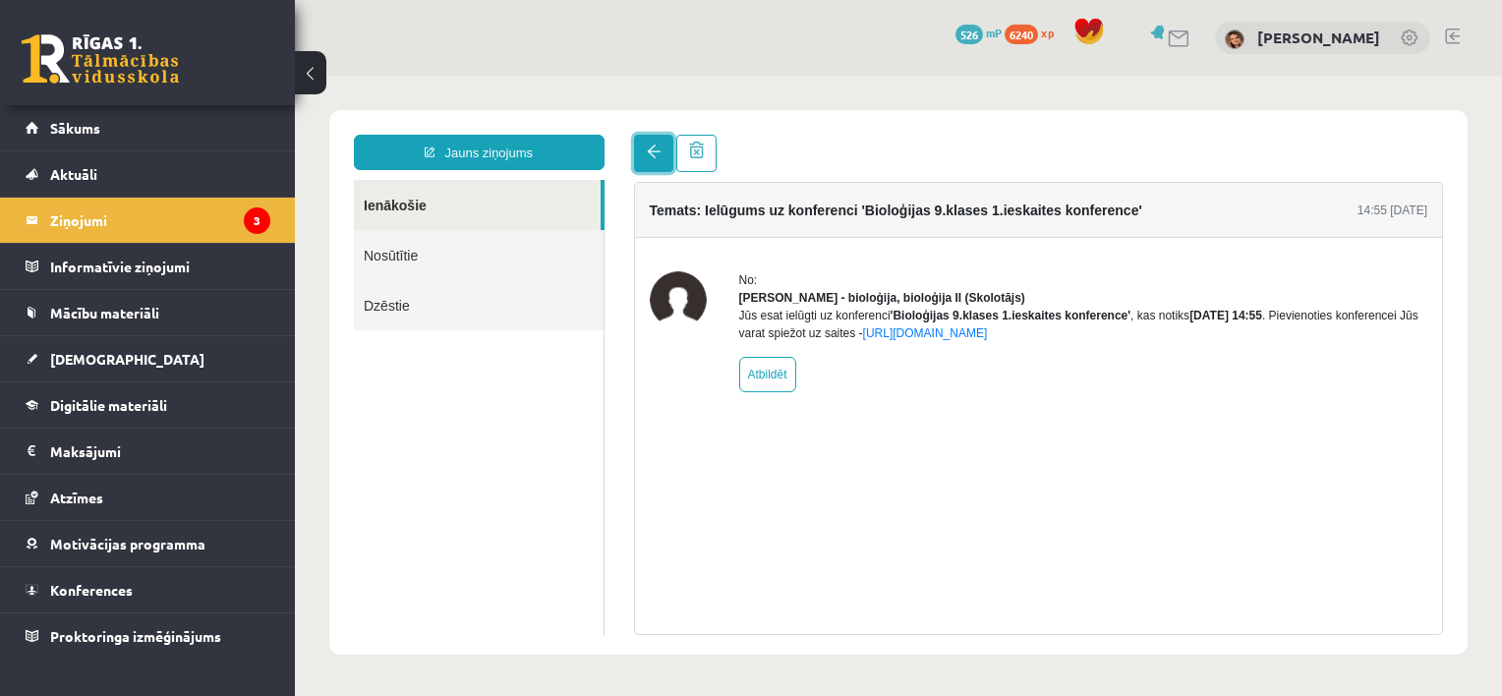
click at [637, 158] on link at bounding box center [653, 153] width 39 height 37
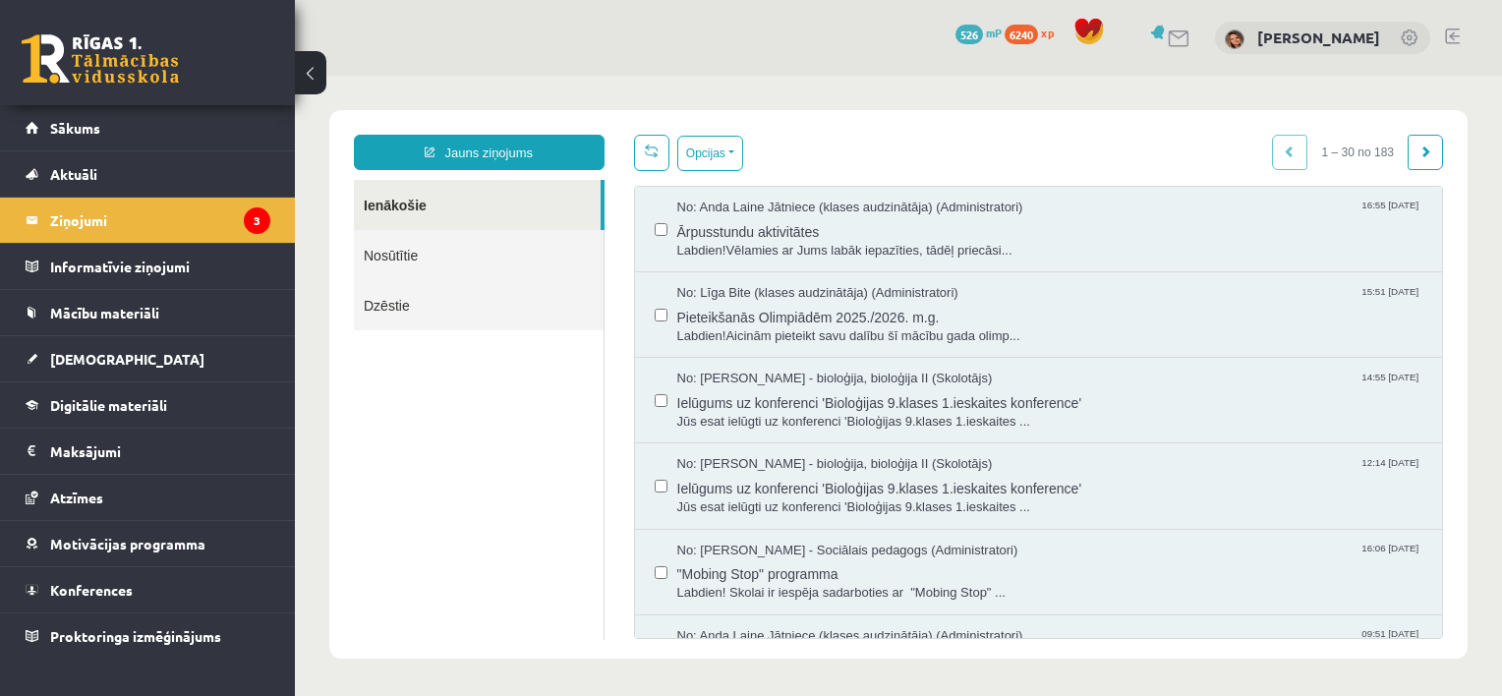
click at [637, 158] on link at bounding box center [651, 153] width 35 height 36
click at [182, 590] on link "Konferences" at bounding box center [148, 589] width 245 height 45
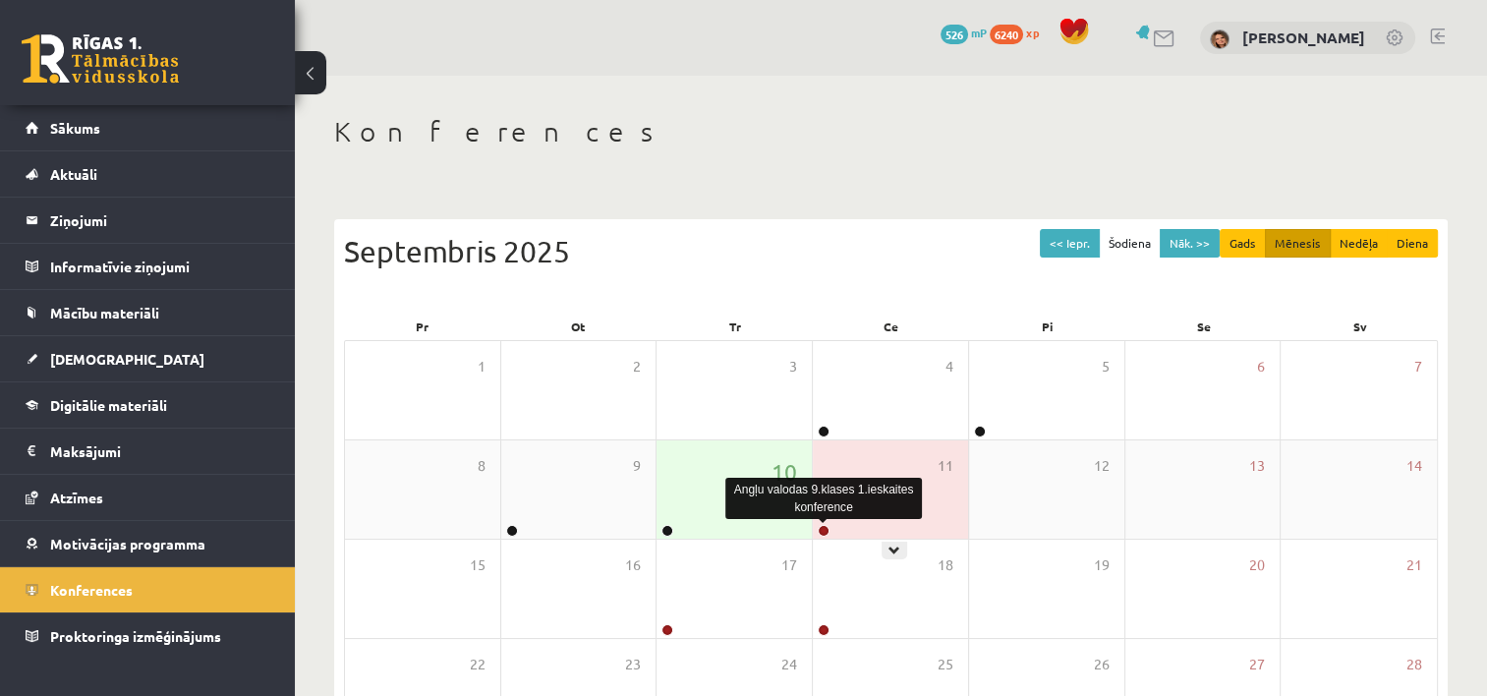
click at [829, 530] on link at bounding box center [824, 531] width 12 height 12
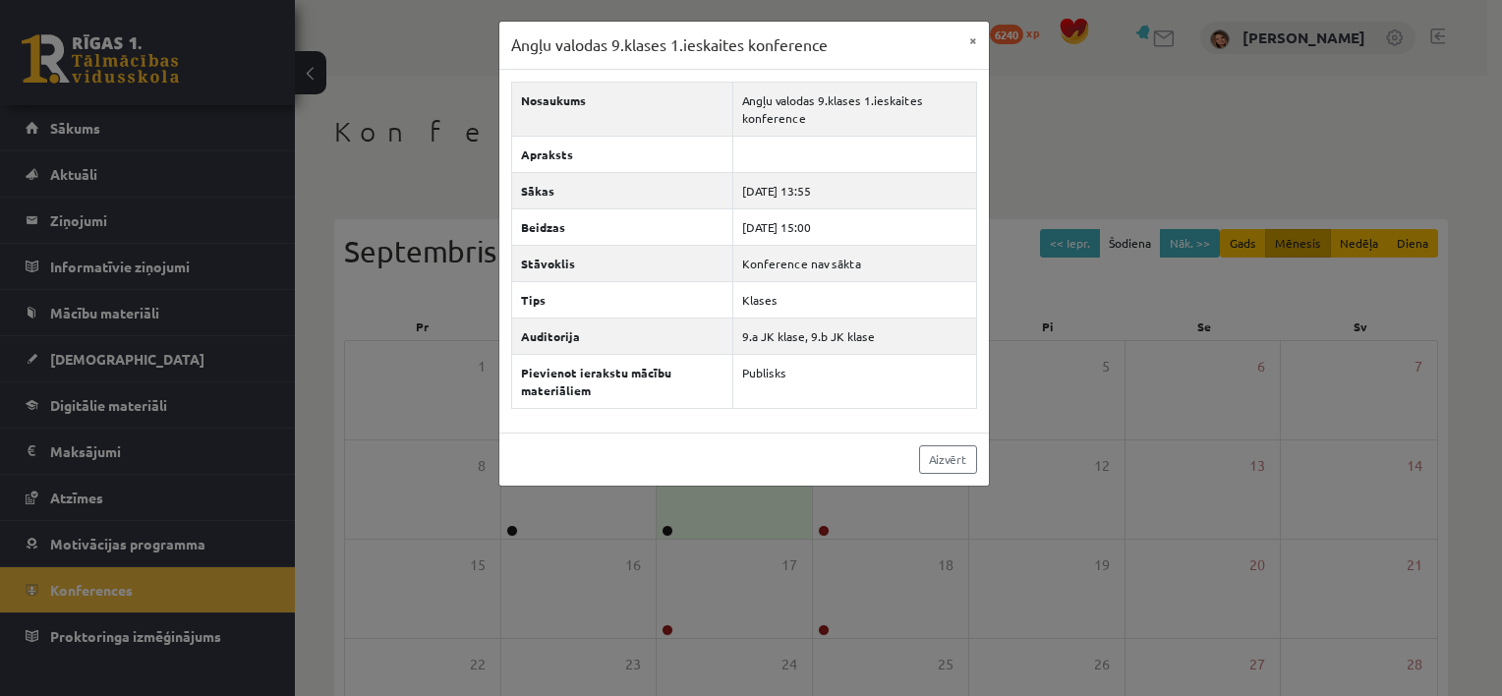
click at [844, 621] on div "Angļu valodas 9.klases 1.ieskaites konference × Nosaukums Angļu valodas 9.klase…" at bounding box center [751, 348] width 1502 height 696
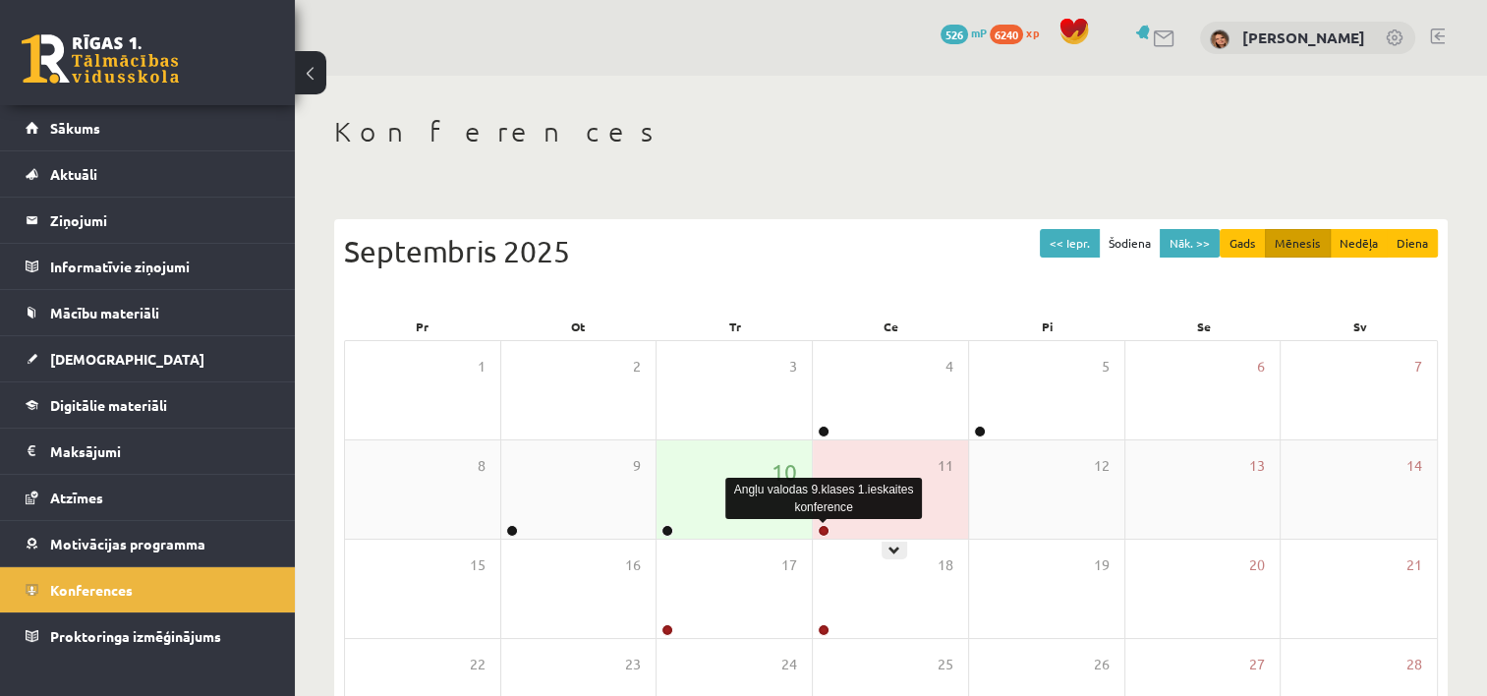
click at [824, 527] on link at bounding box center [824, 531] width 12 height 12
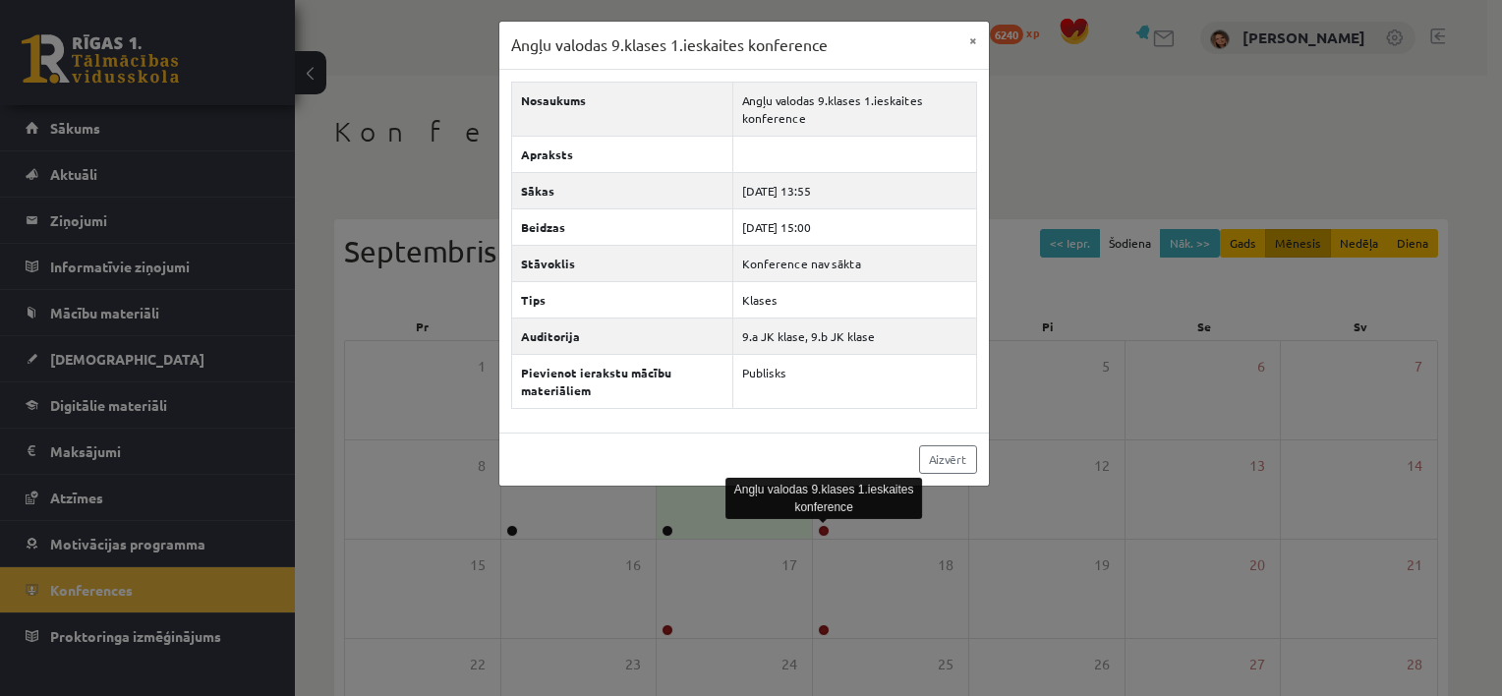
click at [934, 532] on div "Angļu valodas 9.klases 1.ieskaites konference × Nosaukums Angļu valodas 9.klase…" at bounding box center [751, 348] width 1502 height 696
